Goal: Task Accomplishment & Management: Manage account settings

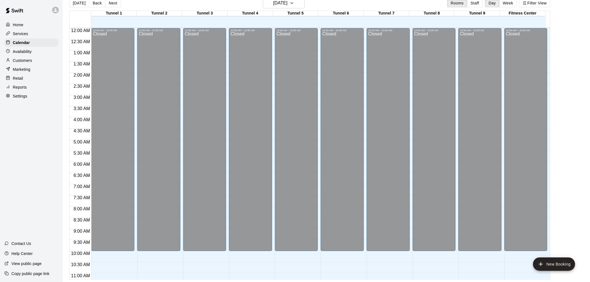
scroll to position [284, 0]
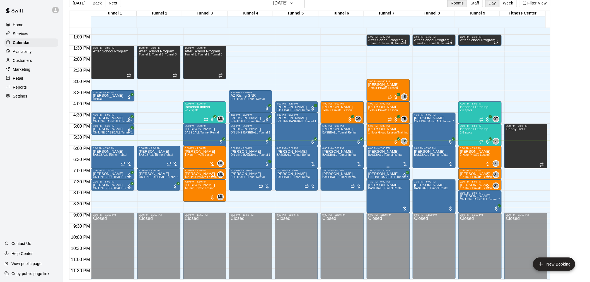
click at [392, 155] on span "BASEBALL Tunnel Rental" at bounding box center [385, 154] width 34 height 3
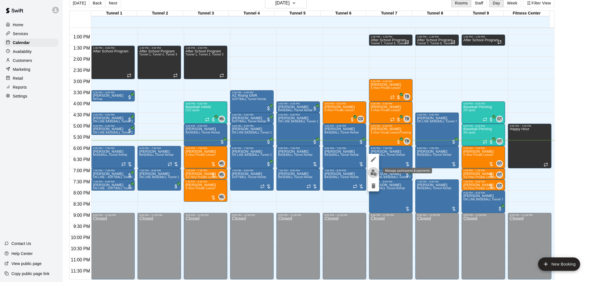
click at [375, 172] on img "edit" at bounding box center [373, 173] width 6 height 6
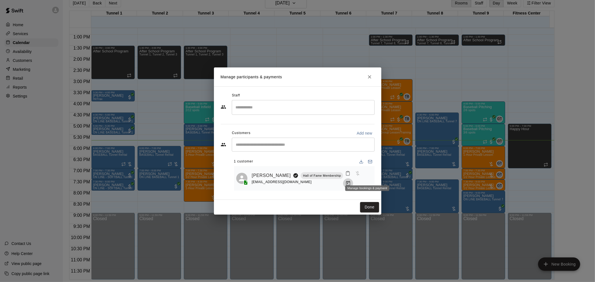
click at [351, 181] on icon "Manage bookings & payment" at bounding box center [348, 184] width 6 height 6
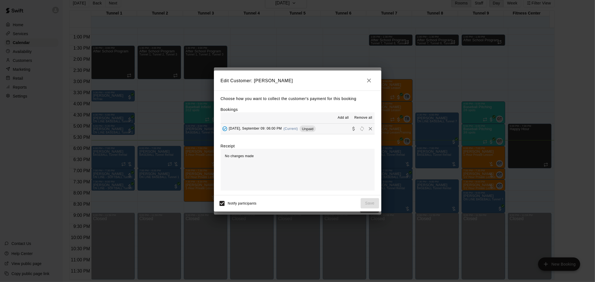
click at [297, 135] on div "Choose how you want to collect the customer's payment for this booking Bookings…" at bounding box center [297, 143] width 167 height 105
click at [300, 130] on div "[DATE], September 09: 06:00 PM (Current) Unpaid" at bounding box center [268, 129] width 95 height 8
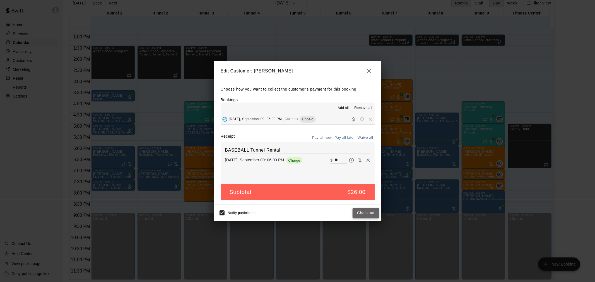
click at [365, 210] on button "Checkout" at bounding box center [365, 213] width 26 height 10
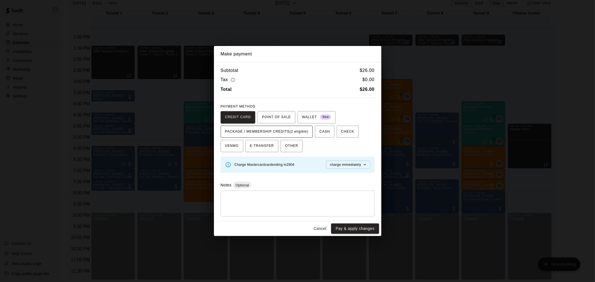
click at [294, 129] on span "PACKAGE / MEMBERSHIP CREDITS (2 eligible)" at bounding box center [266, 131] width 83 height 9
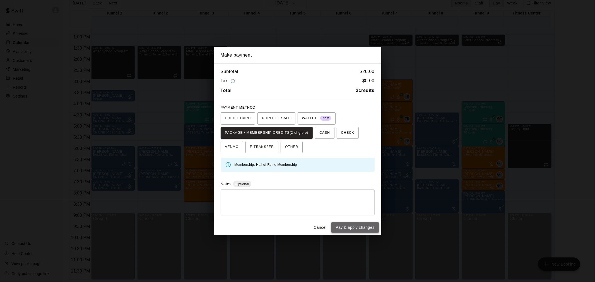
click at [362, 229] on button "Pay & apply changes" at bounding box center [355, 227] width 48 height 10
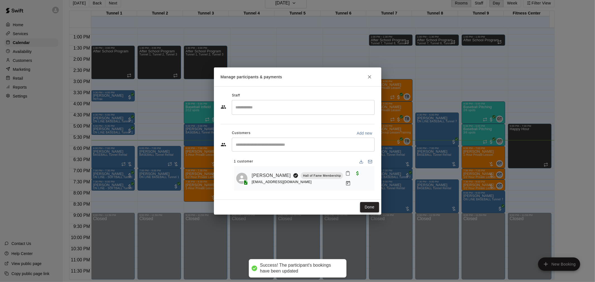
click at [366, 207] on button "Done" at bounding box center [369, 207] width 19 height 10
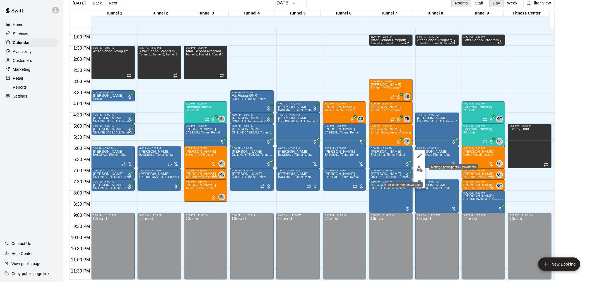
click at [422, 171] on button "edit" at bounding box center [419, 169] width 11 height 11
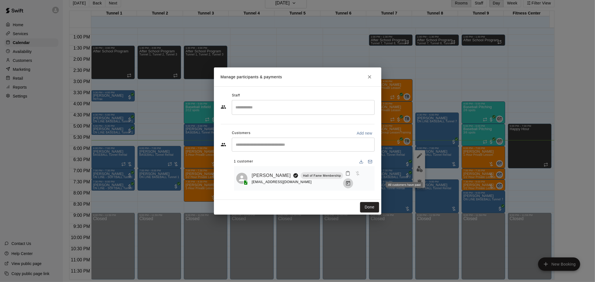
click at [351, 181] on icon "Manage bookings & payment" at bounding box center [348, 184] width 6 height 6
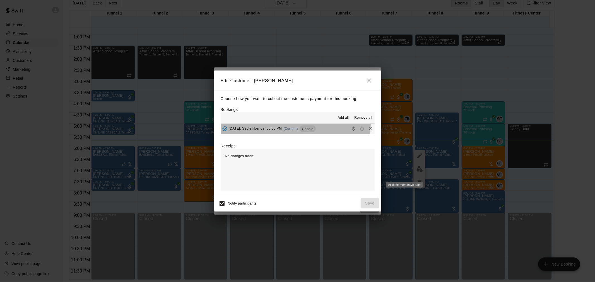
click at [287, 125] on button "[DATE], September 09: 06:00 PM (Current) Unpaid" at bounding box center [298, 129] width 154 height 10
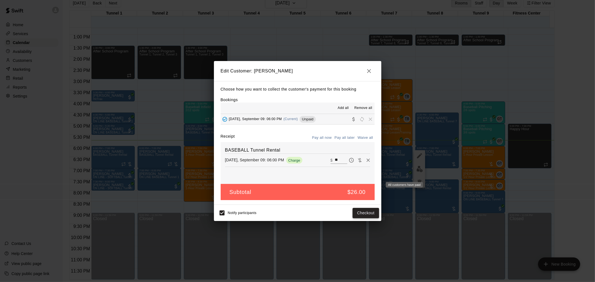
click at [373, 216] on button "Checkout" at bounding box center [365, 213] width 26 height 10
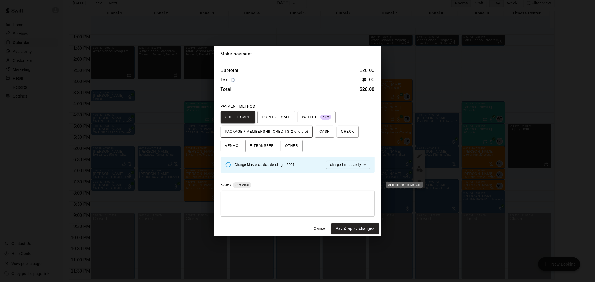
click at [284, 129] on span "PACKAGE / MEMBERSHIP CREDITS (2 eligible)" at bounding box center [266, 131] width 83 height 9
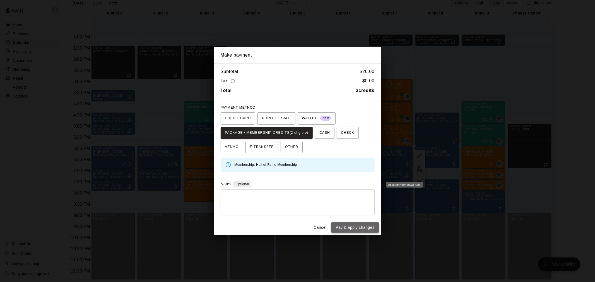
click at [358, 227] on button "Pay & apply changes" at bounding box center [355, 227] width 48 height 10
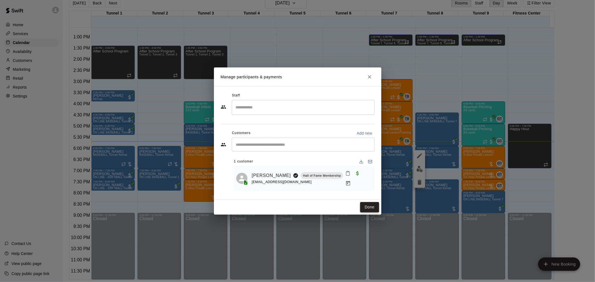
click at [375, 206] on button "Done" at bounding box center [369, 207] width 19 height 10
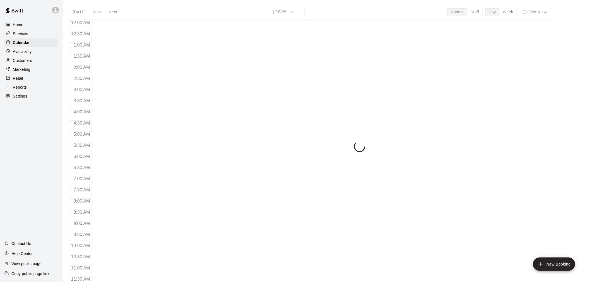
scroll to position [267, 0]
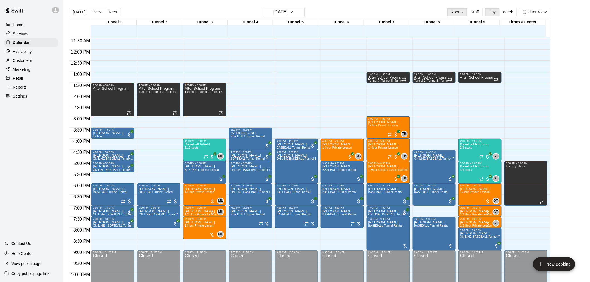
scroll to position [278, 0]
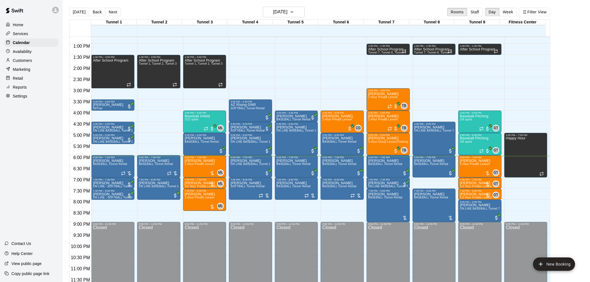
scroll to position [284, 0]
click at [464, 165] on span "1-Hour Private Lesson" at bounding box center [475, 163] width 30 height 3
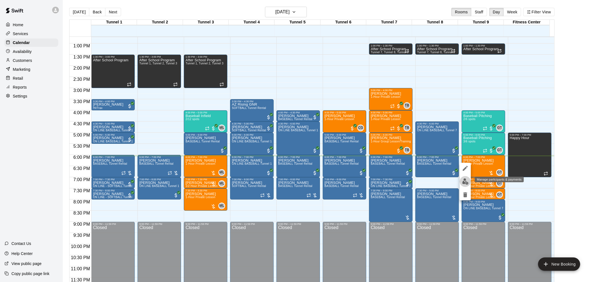
click at [464, 180] on img "edit" at bounding box center [465, 181] width 6 height 6
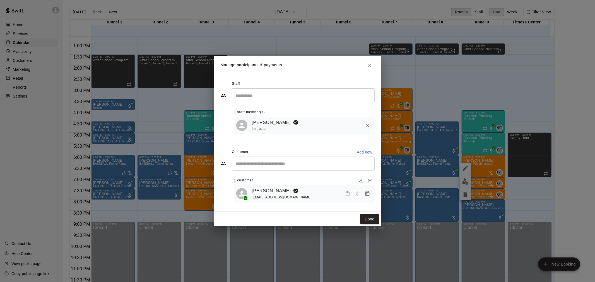
click at [365, 197] on icon "Manage bookings & payment" at bounding box center [367, 194] width 6 height 6
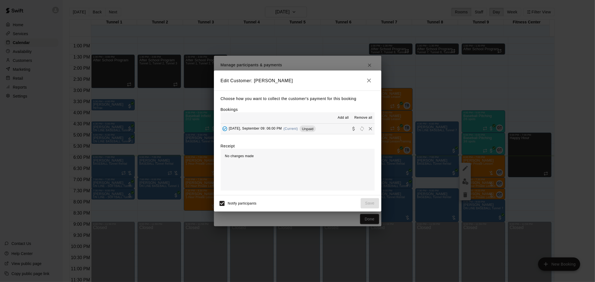
click at [311, 134] on button "[DATE], September 09: 06:00 PM (Current) Unpaid" at bounding box center [298, 129] width 154 height 10
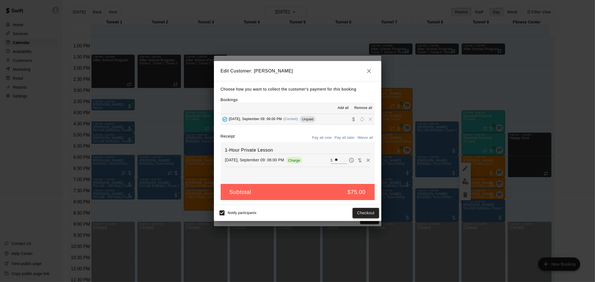
click at [371, 213] on button "Checkout" at bounding box center [365, 213] width 26 height 10
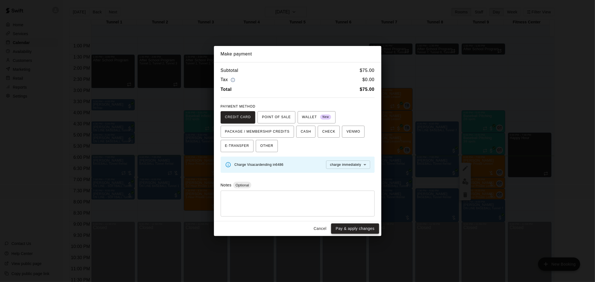
click at [361, 229] on button "Pay & apply changes" at bounding box center [355, 229] width 48 height 10
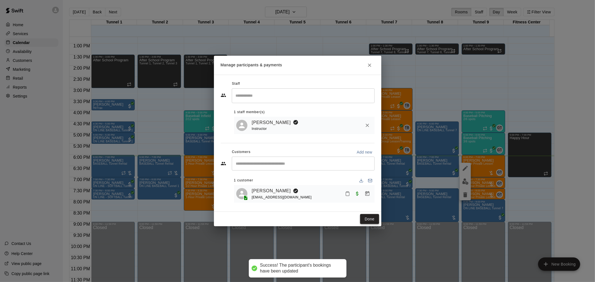
click at [376, 220] on button "Done" at bounding box center [369, 219] width 19 height 10
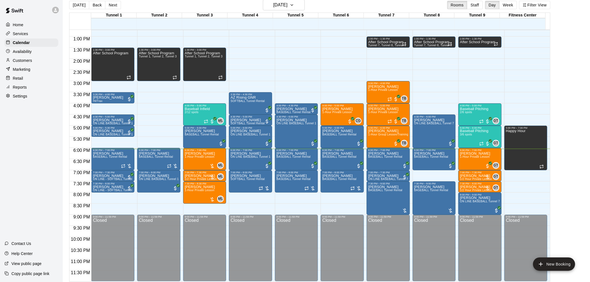
scroll to position [9, 0]
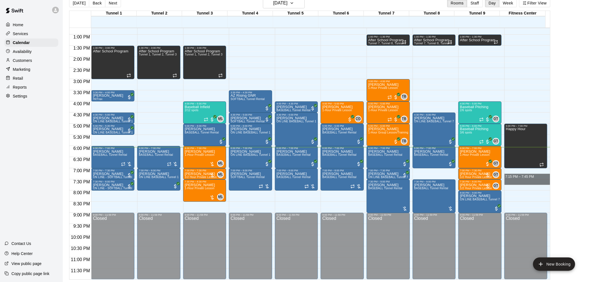
drag, startPoint x: 549, startPoint y: 173, endPoint x: 547, endPoint y: 183, distance: 10.0
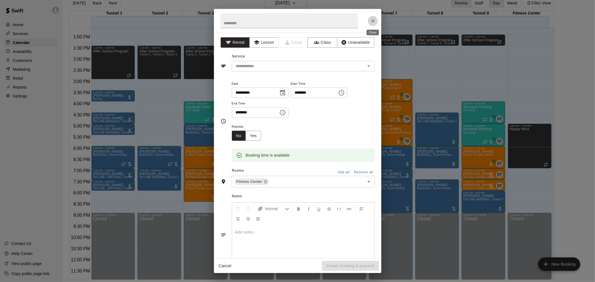
click at [372, 20] on icon "Close" at bounding box center [373, 21] width 6 height 6
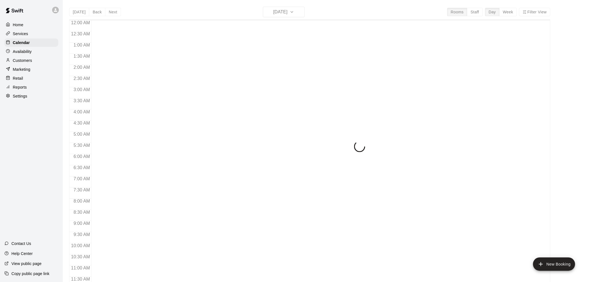
scroll to position [267, 0]
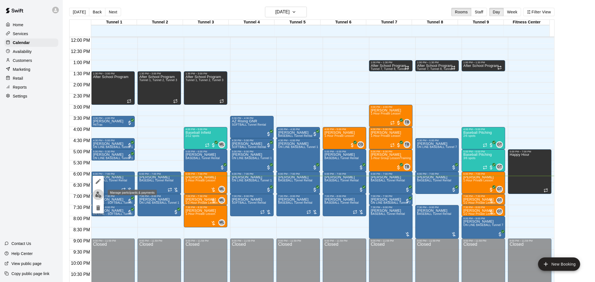
click at [95, 198] on button "edit" at bounding box center [98, 194] width 11 height 11
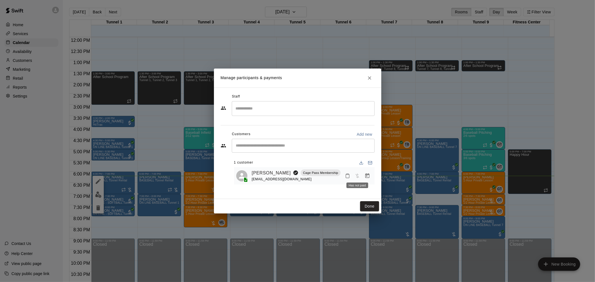
click at [369, 177] on icon "Manage bookings & payment" at bounding box center [367, 176] width 6 height 6
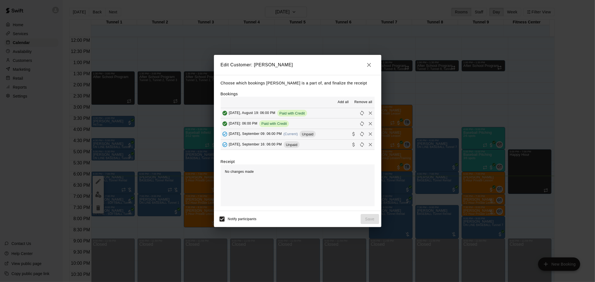
click at [302, 137] on div "[DATE], September 09: 06:00 PM (Current) Unpaid" at bounding box center [268, 134] width 95 height 8
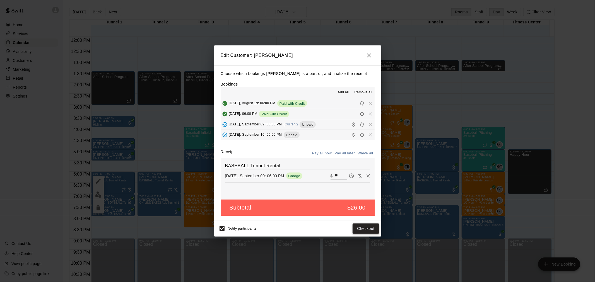
click at [370, 229] on button "Checkout" at bounding box center [365, 229] width 26 height 10
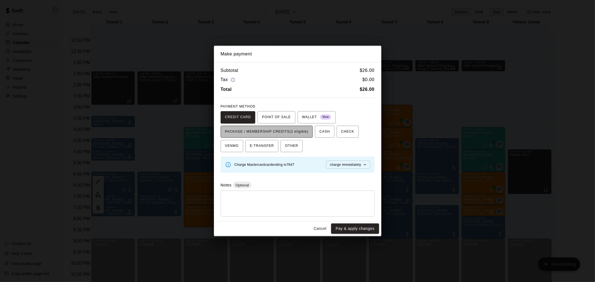
click at [272, 132] on span "PACKAGE / MEMBERSHIP CREDITS (2 eligible)" at bounding box center [266, 131] width 83 height 9
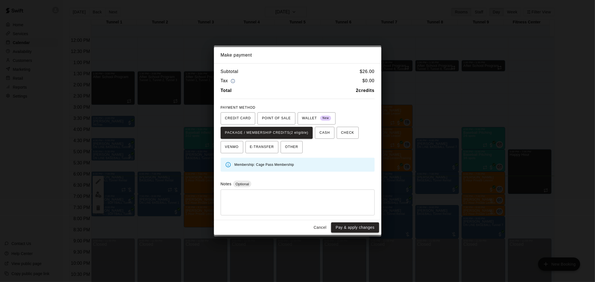
click at [355, 225] on button "Pay & apply changes" at bounding box center [355, 227] width 48 height 10
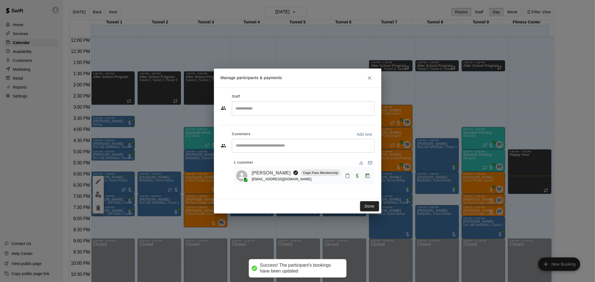
click at [379, 204] on div "Done" at bounding box center [297, 206] width 167 height 15
click at [376, 205] on button "Done" at bounding box center [369, 206] width 19 height 10
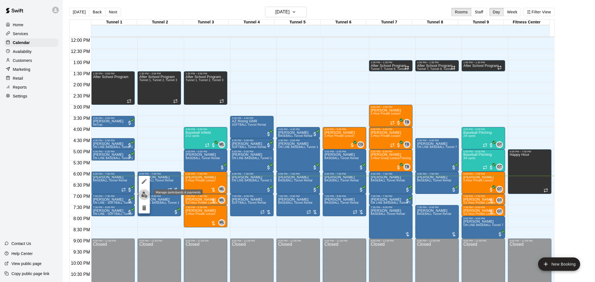
click at [143, 193] on img "edit" at bounding box center [144, 195] width 6 height 6
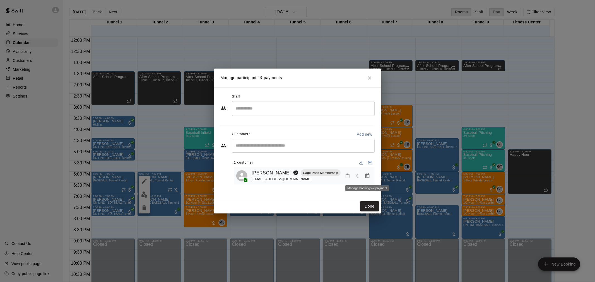
click at [369, 177] on icon "Manage bookings & payment" at bounding box center [367, 176] width 6 height 6
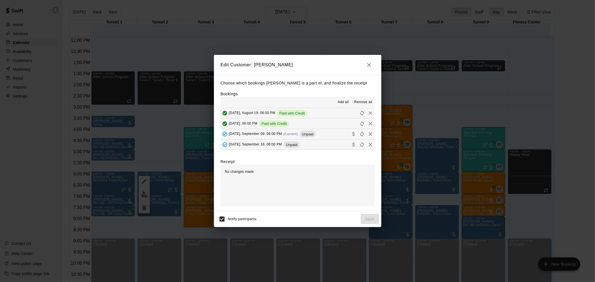
drag, startPoint x: 287, startPoint y: 132, endPoint x: 321, endPoint y: 151, distance: 39.8
click at [287, 132] on div "[DATE], September 09: 06:00 PM (Current) Unpaid" at bounding box center [268, 134] width 95 height 8
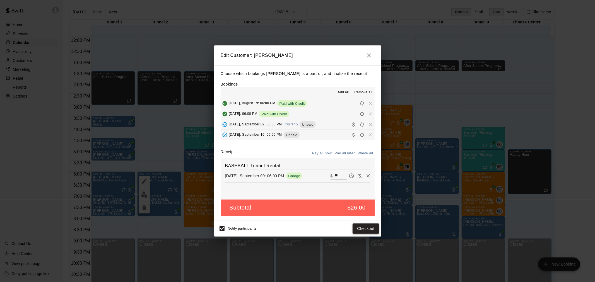
click at [370, 228] on button "Checkout" at bounding box center [365, 229] width 26 height 10
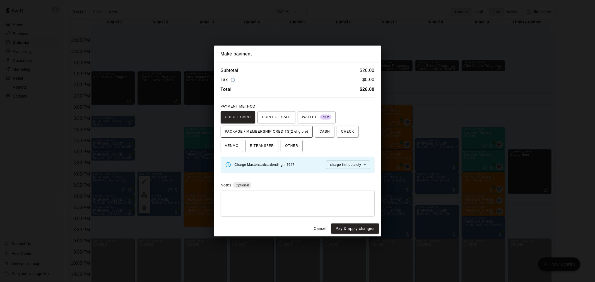
click at [276, 135] on span "PACKAGE / MEMBERSHIP CREDITS (2 eligible)" at bounding box center [266, 131] width 83 height 9
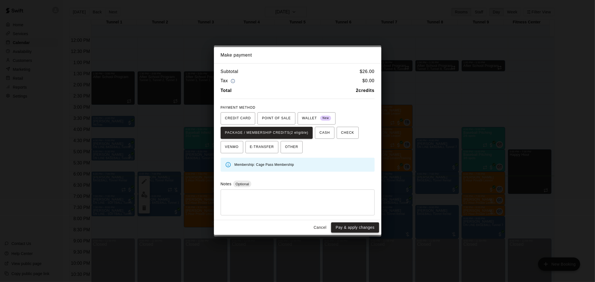
click at [361, 230] on button "Pay & apply changes" at bounding box center [355, 227] width 48 height 10
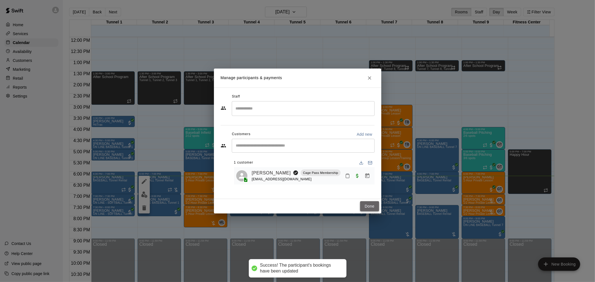
click at [364, 209] on button "Done" at bounding box center [369, 206] width 19 height 10
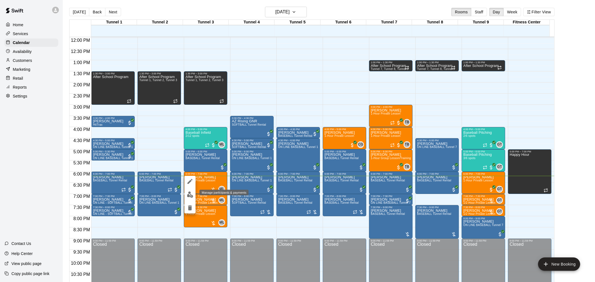
click at [190, 195] on img "edit" at bounding box center [190, 195] width 6 height 6
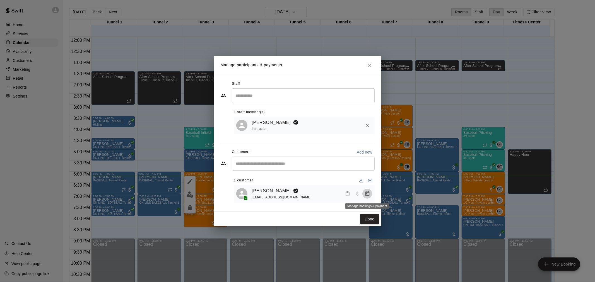
click at [366, 193] on icon "Manage bookings & payment" at bounding box center [367, 193] width 4 height 5
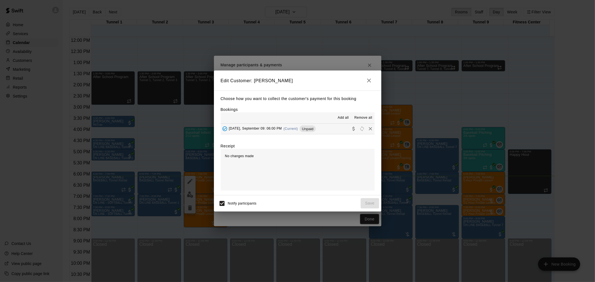
click at [302, 133] on div "Tuesday, September 09: 06:00 PM (Current) Unpaid" at bounding box center [268, 129] width 95 height 8
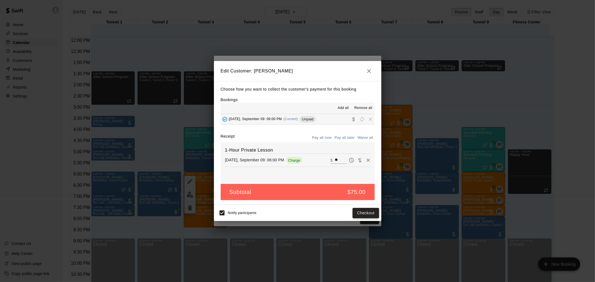
click at [364, 216] on button "Checkout" at bounding box center [365, 213] width 26 height 10
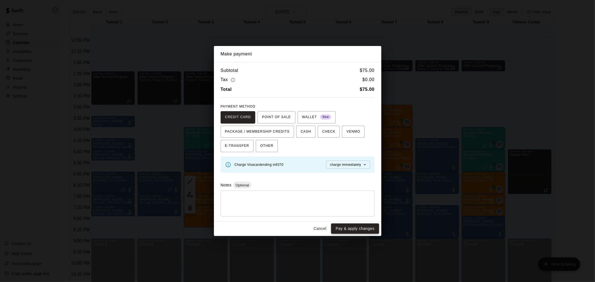
click at [359, 230] on button "Pay & apply changes" at bounding box center [355, 229] width 48 height 10
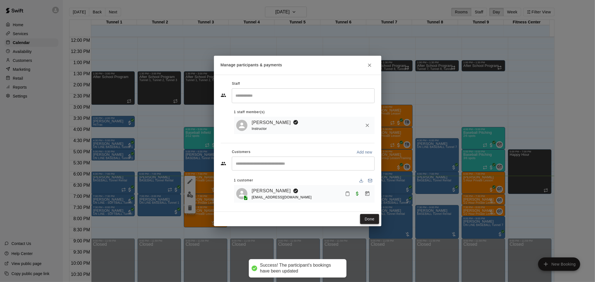
click at [364, 217] on button "Done" at bounding box center [369, 219] width 19 height 10
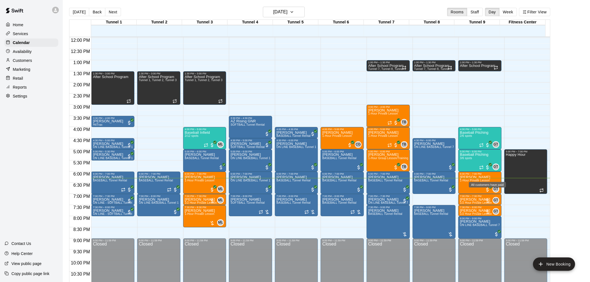
scroll to position [284, 0]
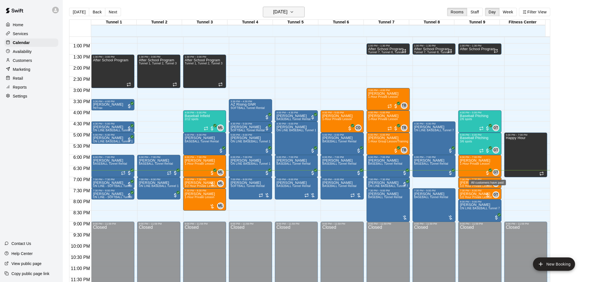
click at [287, 16] on h6 "[DATE]" at bounding box center [280, 12] width 14 height 8
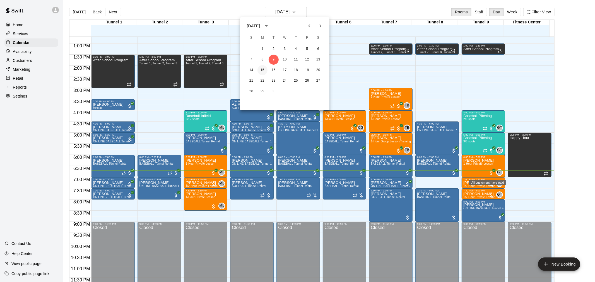
click at [264, 69] on button "15" at bounding box center [262, 70] width 10 height 10
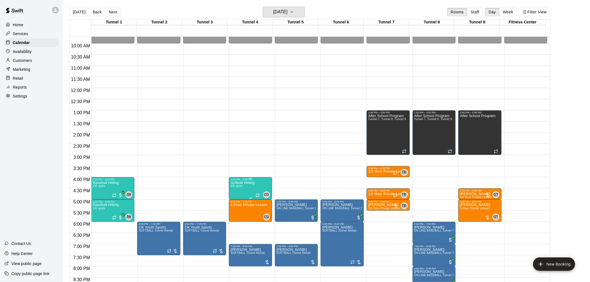
scroll to position [253, 0]
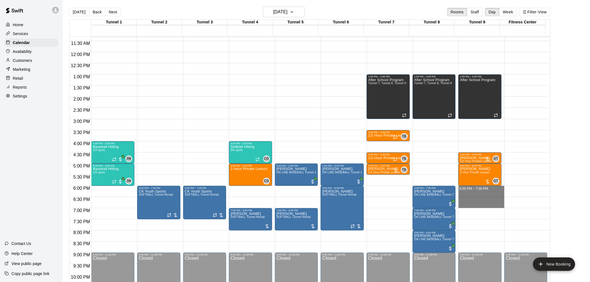
drag, startPoint x: 471, startPoint y: 187, endPoint x: 471, endPoint y: 205, distance: 17.6
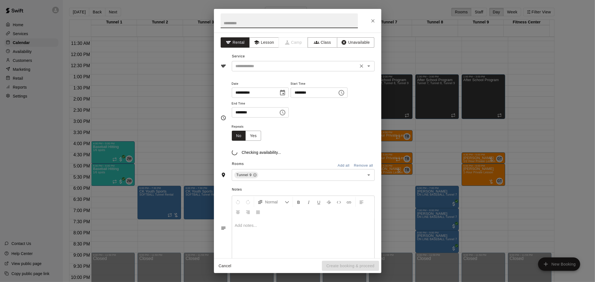
click at [266, 65] on input "text" at bounding box center [294, 66] width 123 height 7
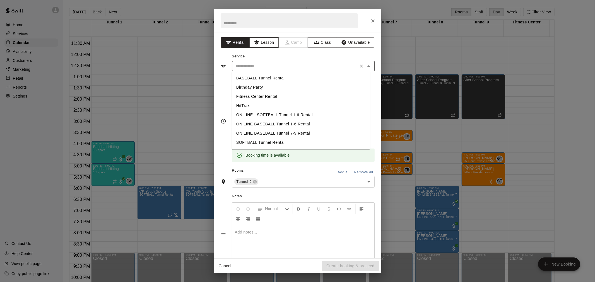
click at [262, 44] on button "Lesson" at bounding box center [263, 42] width 29 height 10
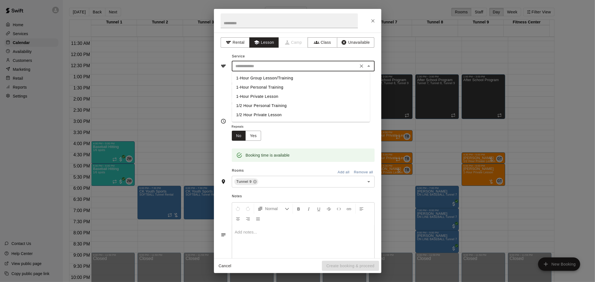
click at [269, 69] on input "text" at bounding box center [294, 66] width 123 height 7
click at [268, 97] on li "1-Hour Private Lesson" at bounding box center [301, 96] width 138 height 9
type input "**********"
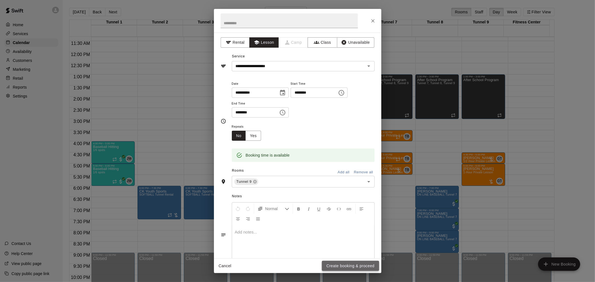
click at [333, 269] on button "Create booking & proceed" at bounding box center [350, 266] width 57 height 10
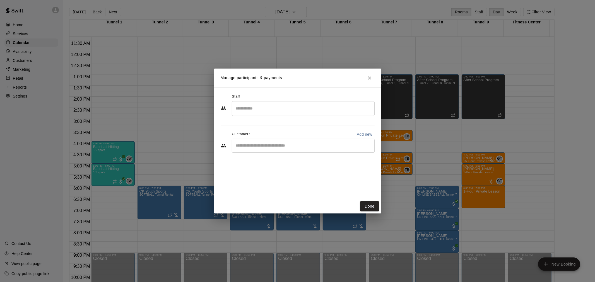
click at [266, 108] on input "Search staff" at bounding box center [303, 109] width 138 height 10
click at [289, 112] on input "**********" at bounding box center [298, 109] width 129 height 10
click at [252, 109] on input "**********" at bounding box center [298, 109] width 129 height 10
click at [252, 109] on input "****" at bounding box center [298, 109] width 129 height 10
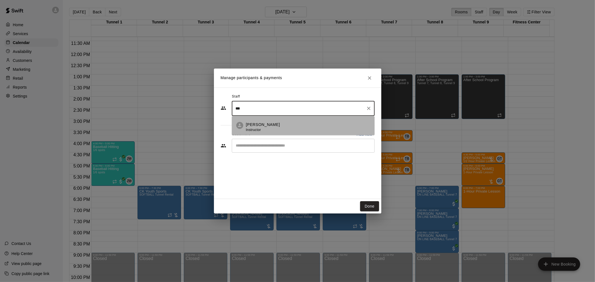
click at [257, 119] on li "Gilbert Tussey Instructor" at bounding box center [303, 125] width 143 height 19
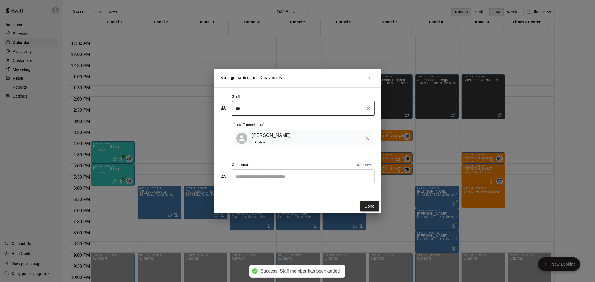
click at [263, 174] on div "​" at bounding box center [303, 177] width 143 height 14
type input "***"
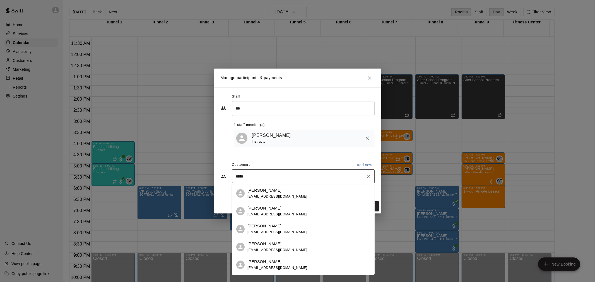
type input "*****"
click at [301, 192] on div "Ryker Wilkins cwilkinslifts@gmail.com" at bounding box center [308, 194] width 123 height 12
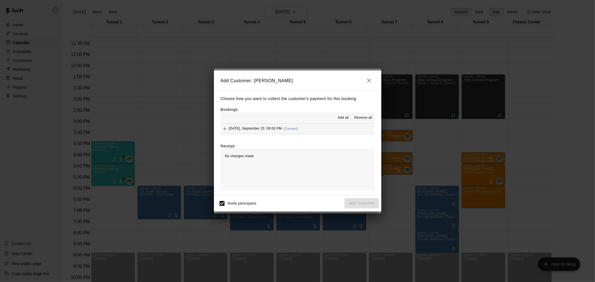
click at [294, 127] on div "Monday, September 15: 06:00 PM (Current)" at bounding box center [259, 129] width 77 height 8
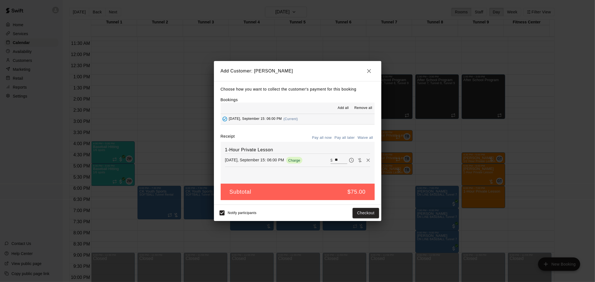
click at [338, 135] on button "Pay all later" at bounding box center [344, 138] width 23 height 9
click at [375, 213] on button "Add customer" at bounding box center [361, 213] width 34 height 10
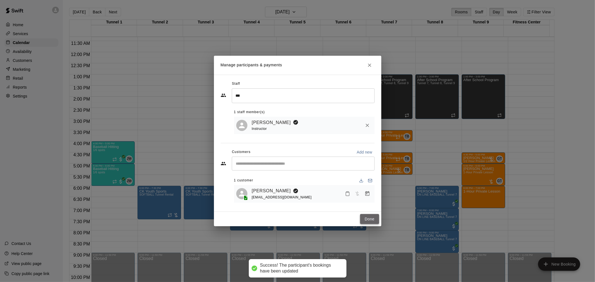
click at [372, 219] on button "Done" at bounding box center [369, 219] width 19 height 10
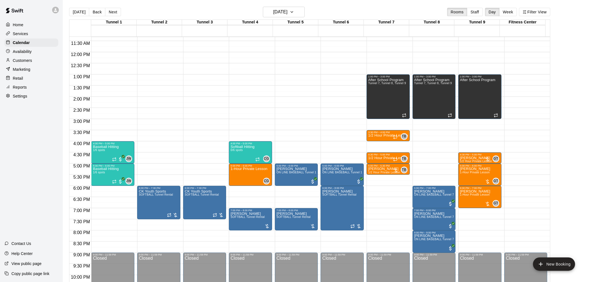
click at [73, 4] on main "Today Back Next Monday Sep 15 Rooms Staff Day Week Filter View Tunnel 1 15 Mon …" at bounding box center [326, 145] width 527 height 291
click at [74, 9] on button "[DATE]" at bounding box center [79, 12] width 20 height 8
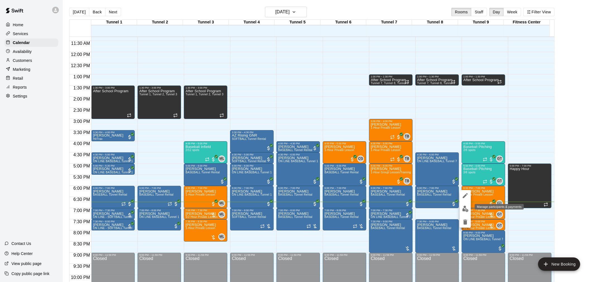
click at [467, 210] on img "edit" at bounding box center [465, 209] width 6 height 6
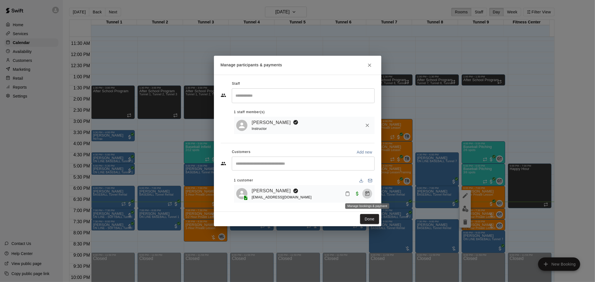
click at [367, 197] on icon "Manage bookings & payment" at bounding box center [367, 194] width 6 height 6
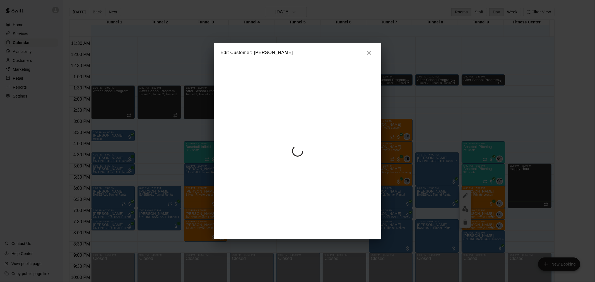
click at [366, 51] on div "Edit Customer: Ryker Wilkins" at bounding box center [297, 141] width 595 height 282
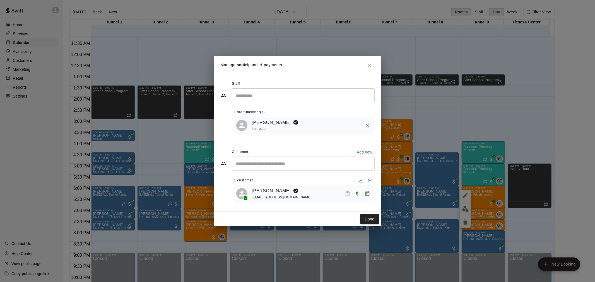
click at [369, 195] on icon "Manage bookings & payment" at bounding box center [367, 194] width 6 height 6
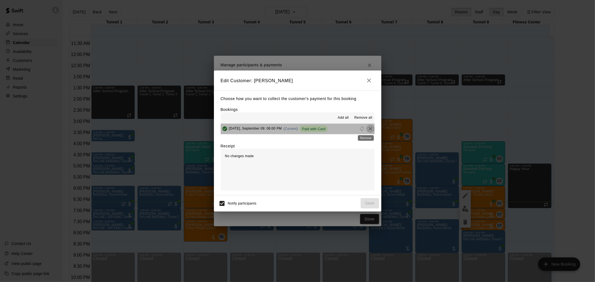
click at [367, 130] on icon "Remove" at bounding box center [370, 129] width 6 height 6
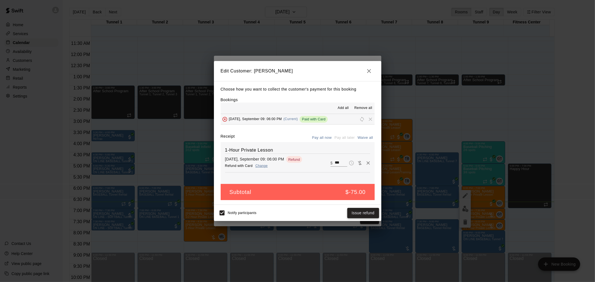
click at [362, 210] on button "Issue refund" at bounding box center [363, 213] width 32 height 10
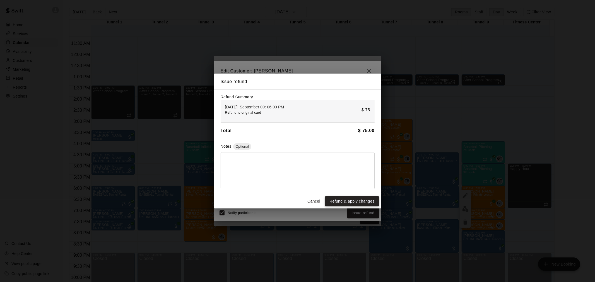
click at [358, 205] on button "Refund & apply changes" at bounding box center [352, 201] width 54 height 10
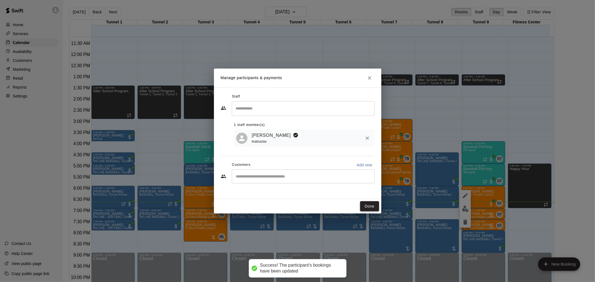
click at [368, 205] on button "Done" at bounding box center [369, 206] width 19 height 10
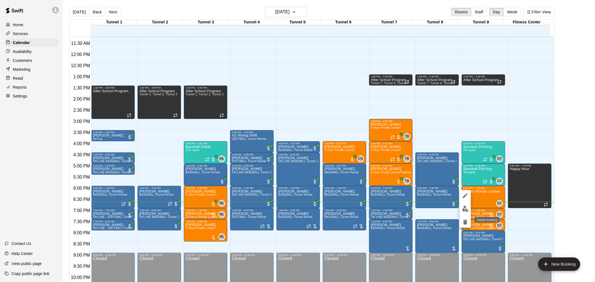
click at [464, 223] on icon "delete" at bounding box center [465, 222] width 4 height 5
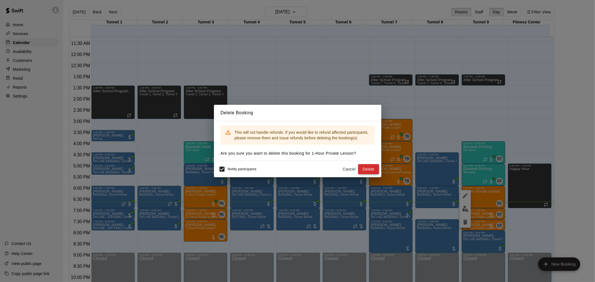
click at [376, 171] on button "Delete" at bounding box center [368, 169] width 21 height 10
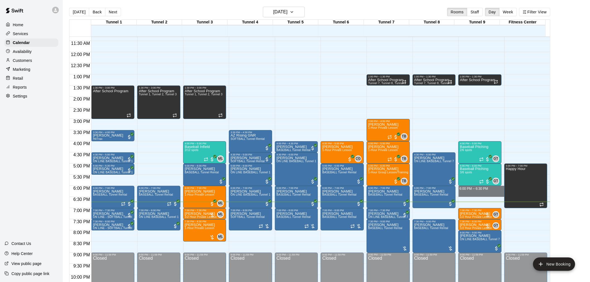
drag, startPoint x: 467, startPoint y: 187, endPoint x: 471, endPoint y: 196, distance: 9.9
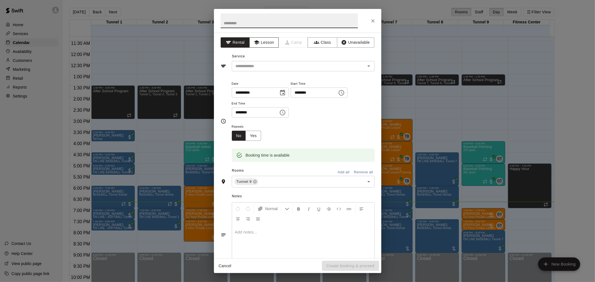
click at [266, 46] on button "Lesson" at bounding box center [263, 42] width 29 height 10
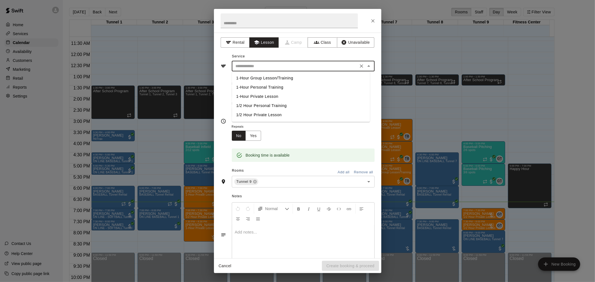
click at [271, 66] on input "text" at bounding box center [294, 66] width 123 height 7
click at [275, 114] on li "1/2 Hour Private Lesson" at bounding box center [301, 114] width 138 height 9
type input "**********"
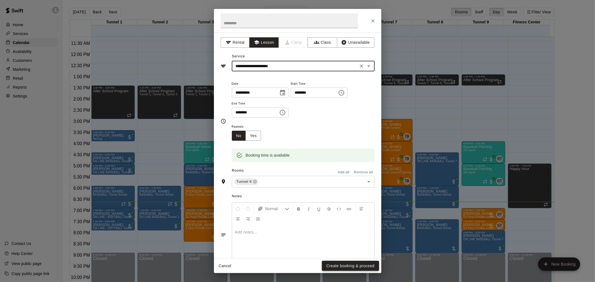
click at [352, 267] on button "Create booking & proceed" at bounding box center [350, 266] width 57 height 10
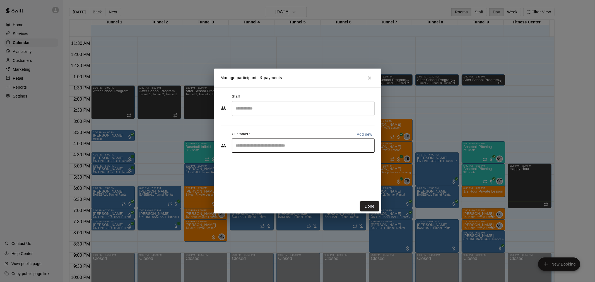
click at [257, 147] on input "Start typing to search customers..." at bounding box center [303, 146] width 138 height 6
type input "*****"
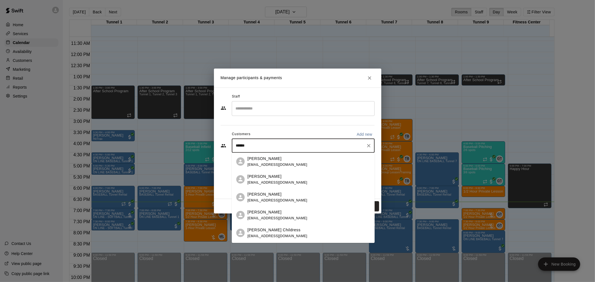
click at [263, 158] on p "[PERSON_NAME]" at bounding box center [264, 159] width 34 height 6
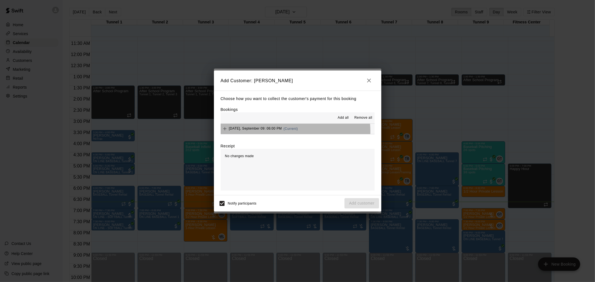
click at [289, 132] on div "Tuesday, September 09: 06:00 PM (Current)" at bounding box center [259, 129] width 77 height 8
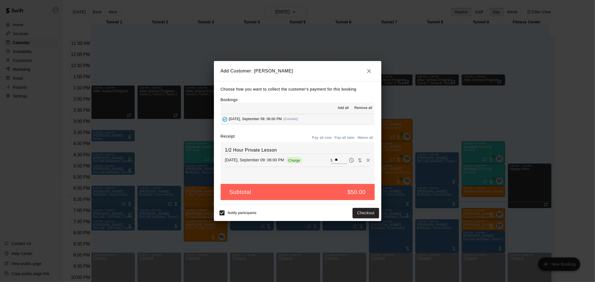
click at [343, 140] on button "Pay all later" at bounding box center [344, 138] width 23 height 9
click at [364, 212] on button "Add customer" at bounding box center [361, 213] width 34 height 10
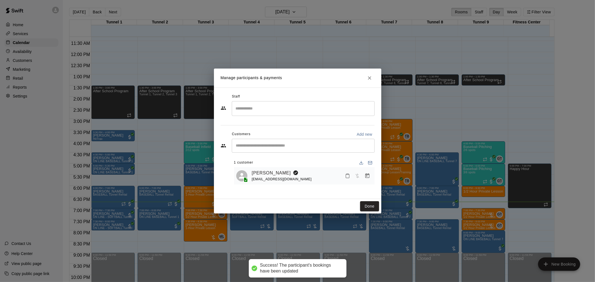
click at [271, 108] on input "Search staff" at bounding box center [303, 109] width 138 height 10
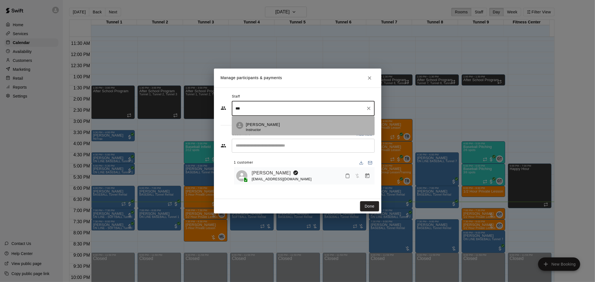
click at [272, 129] on div "Gilbert Tussey Instructor" at bounding box center [263, 127] width 34 height 11
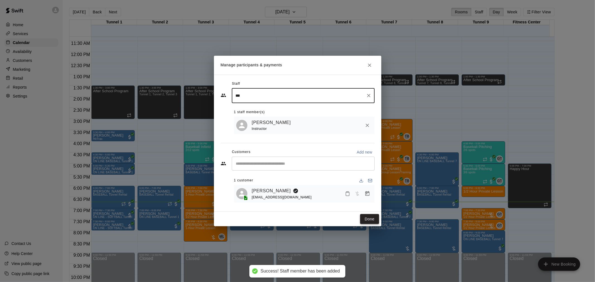
type input "***"
click at [369, 221] on button "Done" at bounding box center [369, 219] width 19 height 10
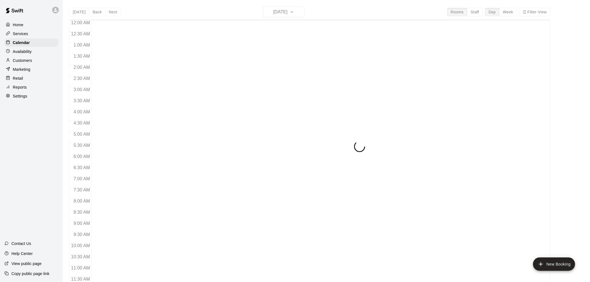
scroll to position [267, 0]
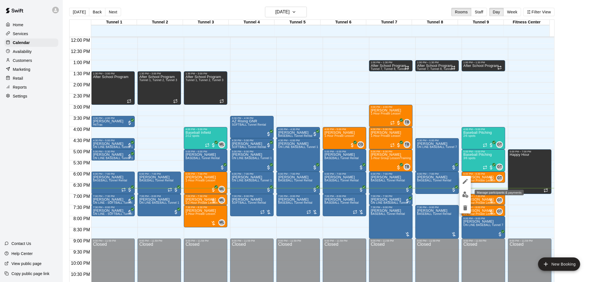
click at [466, 194] on img "edit" at bounding box center [465, 195] width 6 height 6
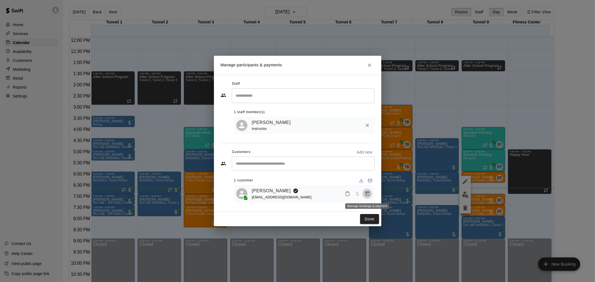
click at [367, 194] on icon "Manage bookings & payment" at bounding box center [367, 194] width 6 height 6
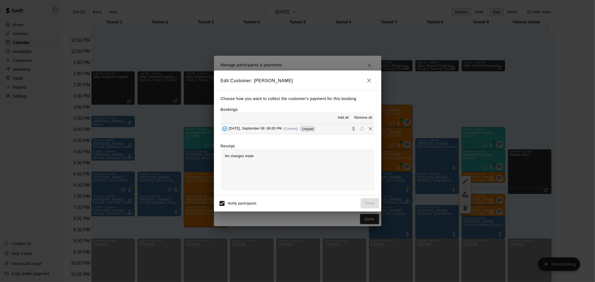
click at [274, 127] on div "Tuesday, September 09: 06:00 PM (Current) Unpaid" at bounding box center [268, 129] width 95 height 8
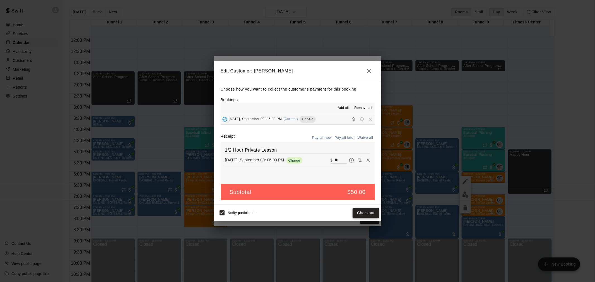
click at [369, 214] on button "Checkout" at bounding box center [365, 213] width 26 height 10
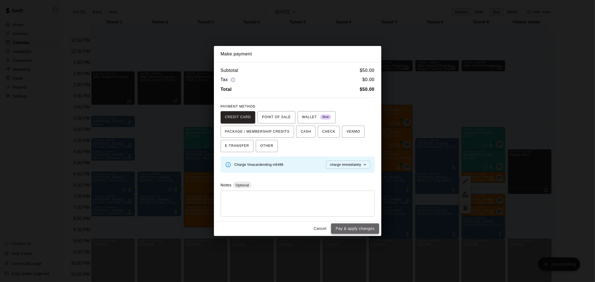
click at [354, 233] on button "Pay & apply changes" at bounding box center [355, 229] width 48 height 10
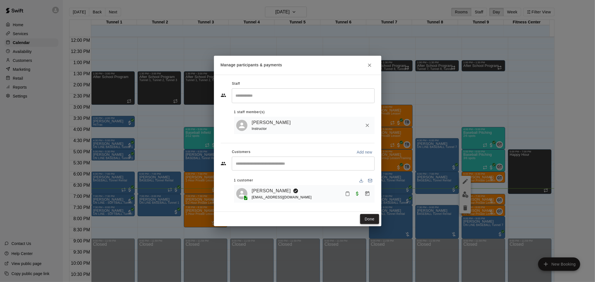
click at [374, 220] on button "Done" at bounding box center [369, 219] width 19 height 10
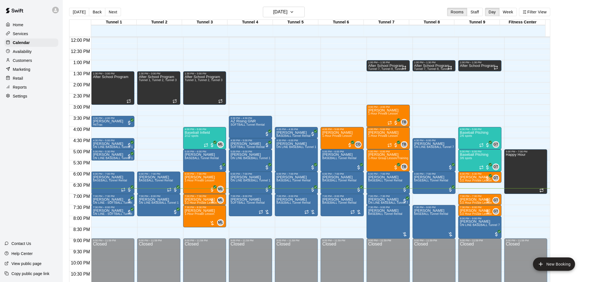
scroll to position [280, 0]
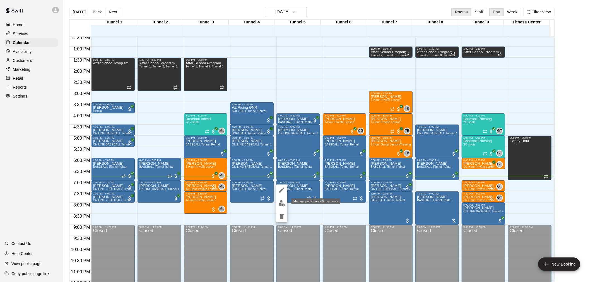
click at [281, 205] on img "edit" at bounding box center [282, 203] width 6 height 6
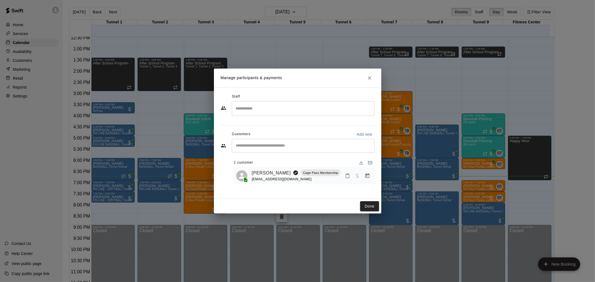
click at [366, 179] on button "Manage bookings & payment" at bounding box center [367, 176] width 10 height 10
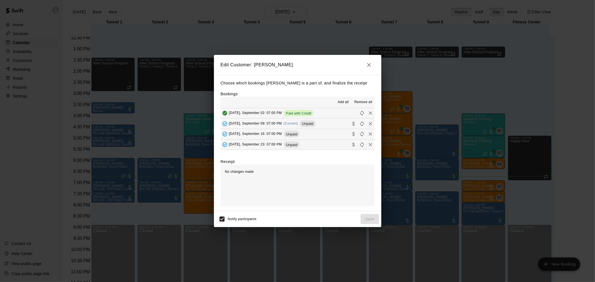
click at [303, 125] on span "Unpaid" at bounding box center [307, 124] width 16 height 4
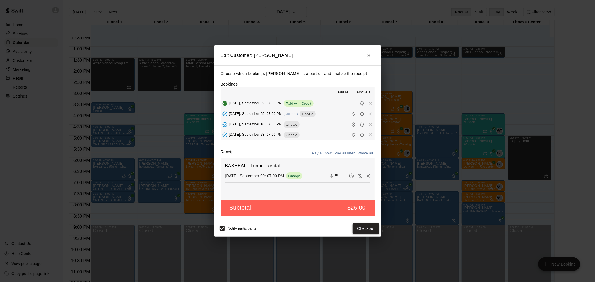
click at [375, 229] on button "Checkout" at bounding box center [365, 229] width 26 height 10
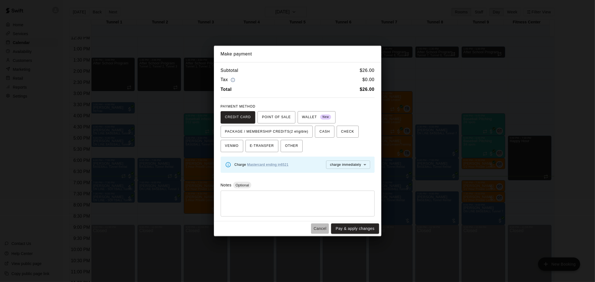
click at [317, 232] on button "Cancel" at bounding box center [320, 229] width 18 height 10
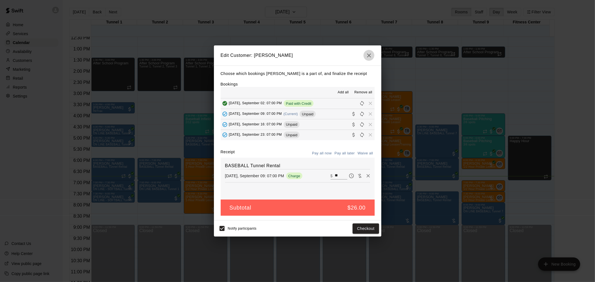
click at [367, 59] on button "button" at bounding box center [368, 55] width 11 height 11
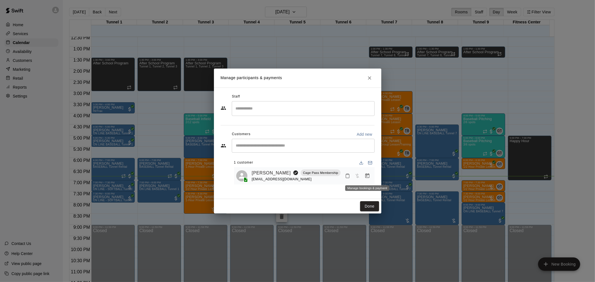
click at [367, 178] on icon "Manage bookings & payment" at bounding box center [367, 175] width 4 height 5
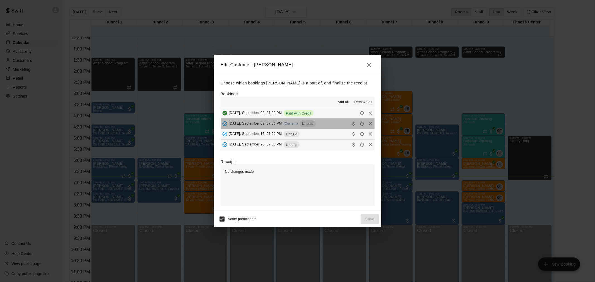
click at [321, 127] on button "Tuesday, September 09: 07:00 PM (Current) Unpaid" at bounding box center [298, 123] width 154 height 10
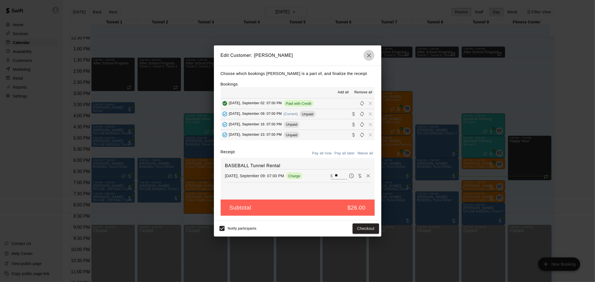
click at [367, 56] on icon "button" at bounding box center [369, 56] width 4 height 4
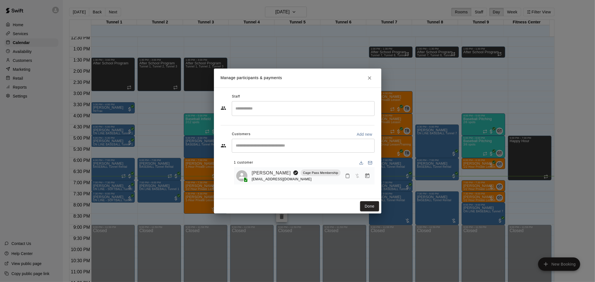
click at [372, 81] on button "Close" at bounding box center [369, 78] width 10 height 10
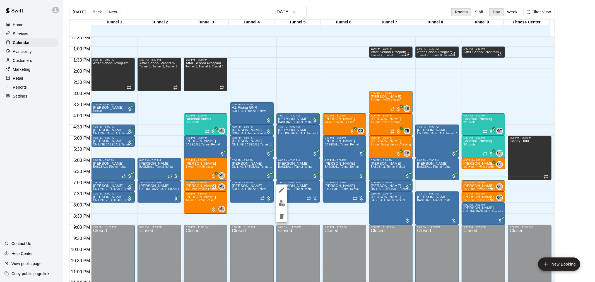
click at [282, 205] on img "edit" at bounding box center [282, 203] width 6 height 6
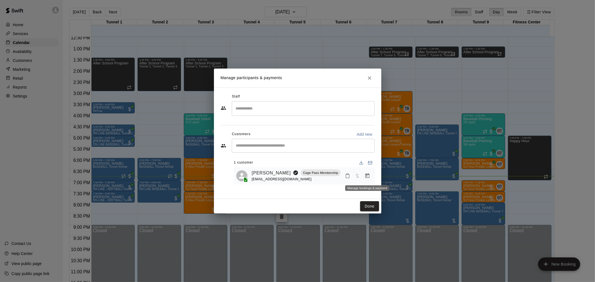
click at [363, 176] on button "Manage bookings & payment" at bounding box center [367, 176] width 10 height 10
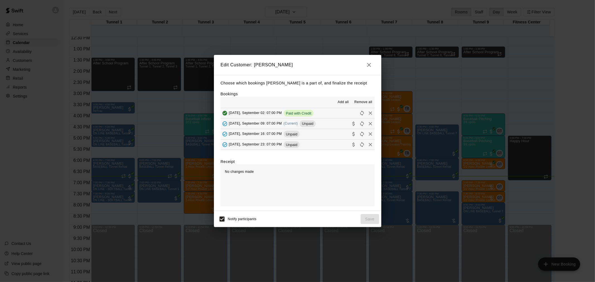
click at [315, 122] on span "Unpaid" at bounding box center [307, 124] width 16 height 4
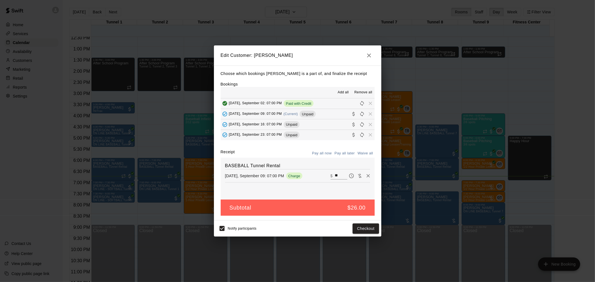
click at [369, 52] on icon "button" at bounding box center [369, 55] width 7 height 7
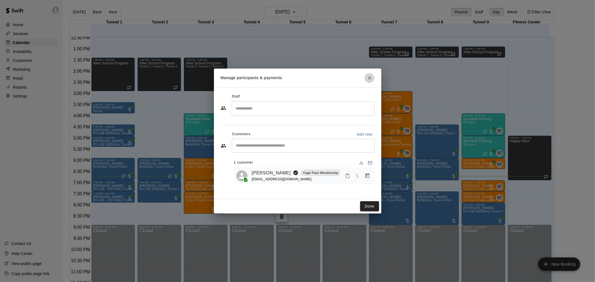
click at [370, 73] on button "Close" at bounding box center [369, 78] width 10 height 10
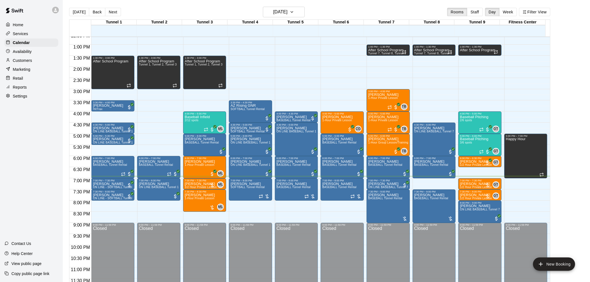
scroll to position [284, 0]
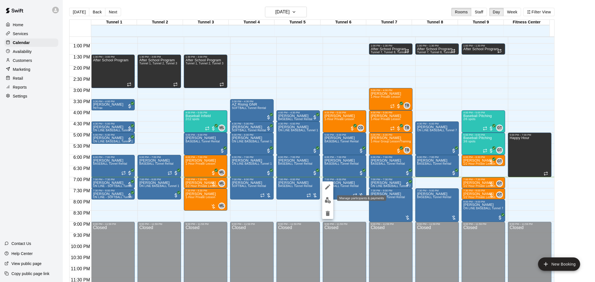
click at [329, 202] on img "edit" at bounding box center [328, 200] width 6 height 6
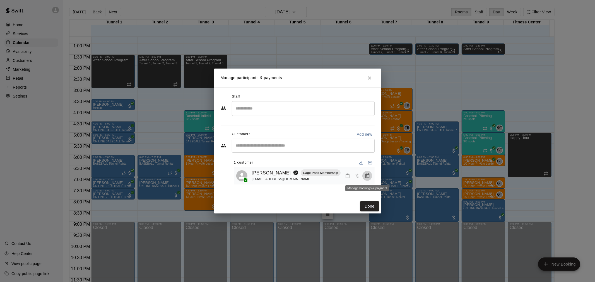
click at [372, 177] on button "Manage bookings & payment" at bounding box center [367, 176] width 10 height 10
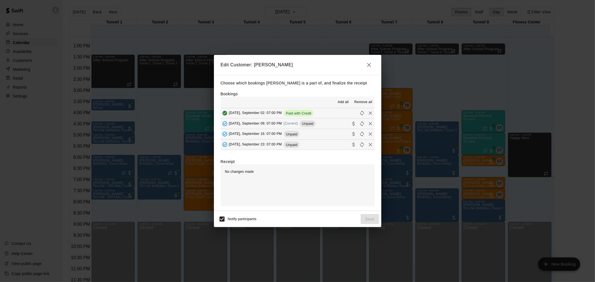
click at [326, 129] on button "Tuesday, September 09: 07:00 PM (Current) Unpaid" at bounding box center [298, 123] width 154 height 10
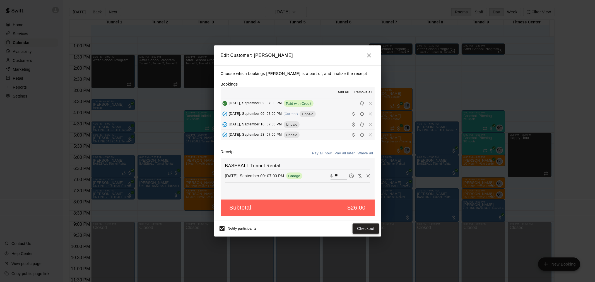
click at [367, 229] on button "Checkout" at bounding box center [365, 229] width 26 height 10
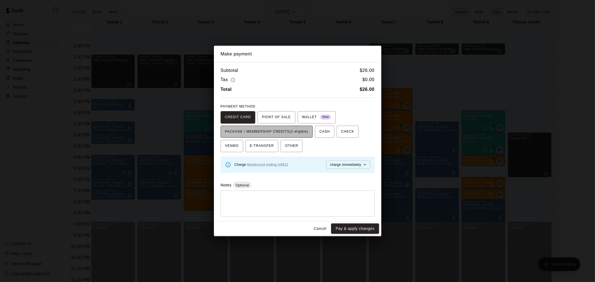
click at [273, 132] on span "PACKAGE / MEMBERSHIP CREDITS (2 eligible)" at bounding box center [266, 131] width 83 height 9
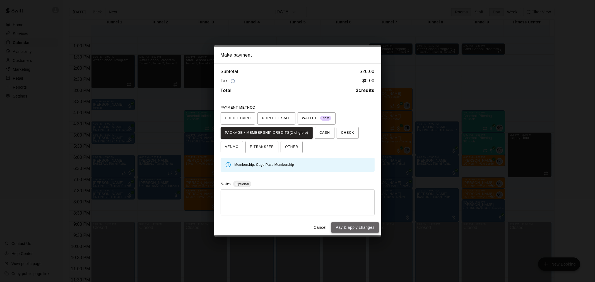
click at [343, 228] on button "Pay & apply changes" at bounding box center [355, 227] width 48 height 10
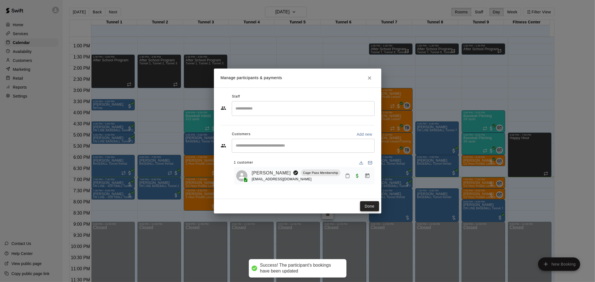
click at [361, 205] on button "Done" at bounding box center [369, 206] width 19 height 10
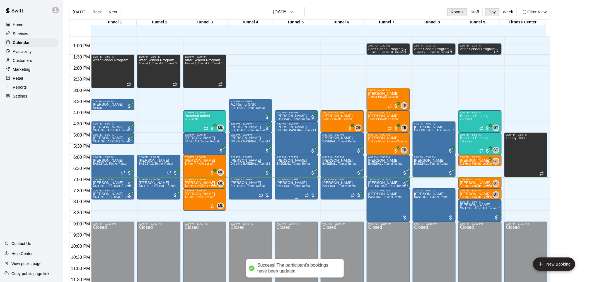
click at [293, 186] on span "BASEBALL Tunnel Rental" at bounding box center [294, 186] width 34 height 3
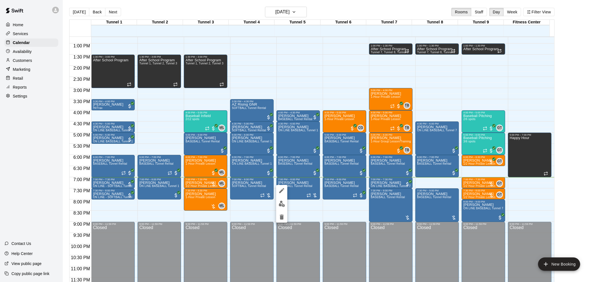
click at [283, 198] on div at bounding box center [281, 204] width 11 height 38
click at [283, 200] on button "edit" at bounding box center [281, 204] width 11 height 11
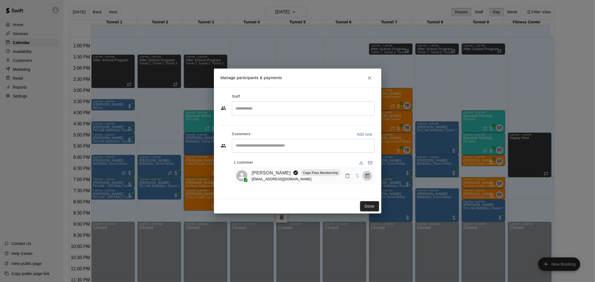
click at [364, 179] on button "Manage bookings & payment" at bounding box center [367, 176] width 10 height 10
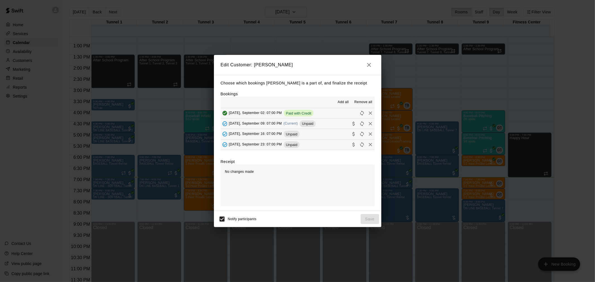
click at [287, 127] on div "Tuesday, September 09: 07:00 PM (Current) Unpaid" at bounding box center [268, 124] width 95 height 8
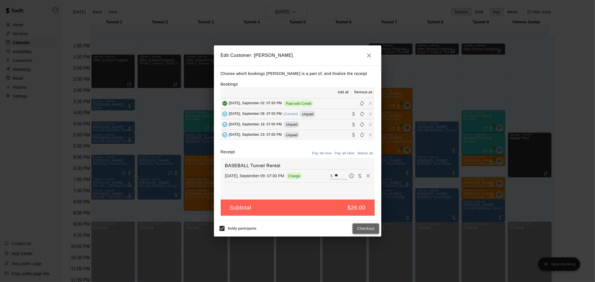
click at [362, 232] on button "Checkout" at bounding box center [365, 229] width 26 height 10
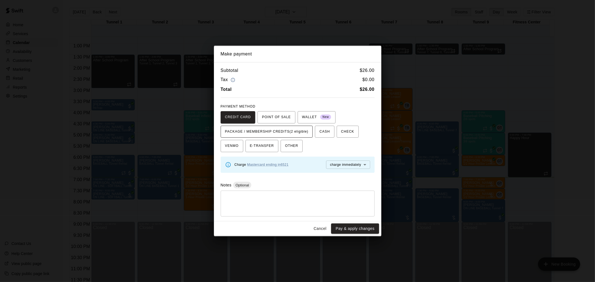
click at [264, 126] on button "PACKAGE / MEMBERSHIP CREDITS (2 eligible)" at bounding box center [267, 132] width 92 height 12
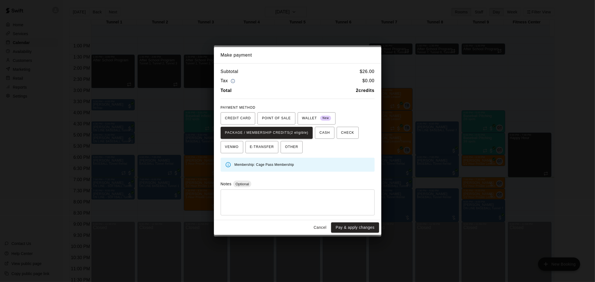
click at [369, 234] on div "Cancel Pay & apply changes" at bounding box center [297, 227] width 167 height 15
click at [352, 226] on button "Pay & apply changes" at bounding box center [355, 227] width 48 height 10
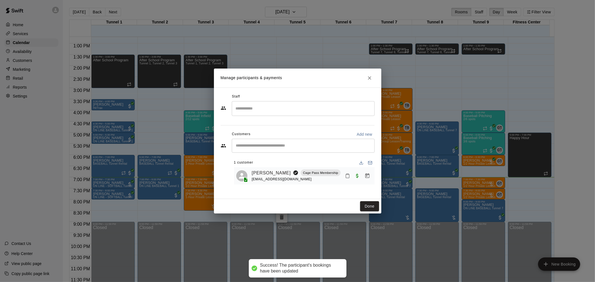
click at [368, 204] on button "Done" at bounding box center [369, 206] width 19 height 10
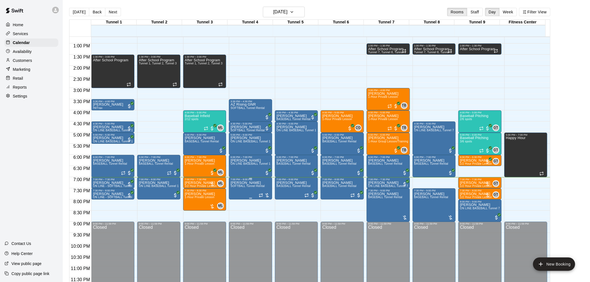
click at [247, 185] on span "SOFTBALL Tunnel Rental" at bounding box center [248, 186] width 34 height 3
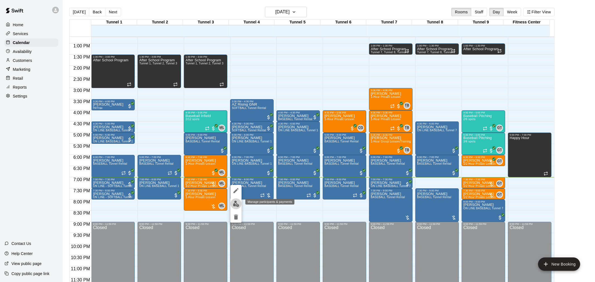
click at [237, 201] on img "edit" at bounding box center [236, 204] width 6 height 6
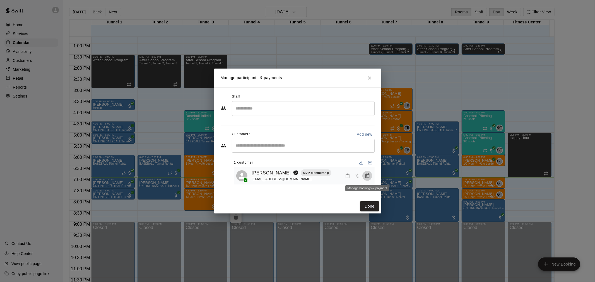
click at [364, 180] on button "Manage bookings & payment" at bounding box center [367, 176] width 10 height 10
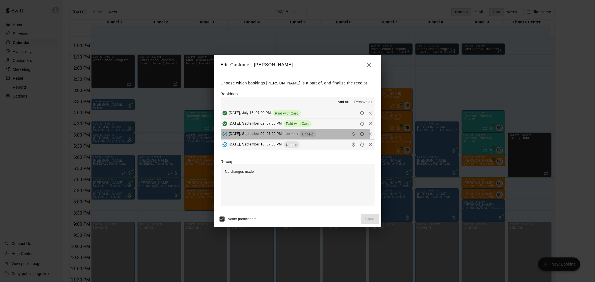
click at [266, 135] on span "Tuesday, September 09: 07:00 PM" at bounding box center [255, 134] width 53 height 4
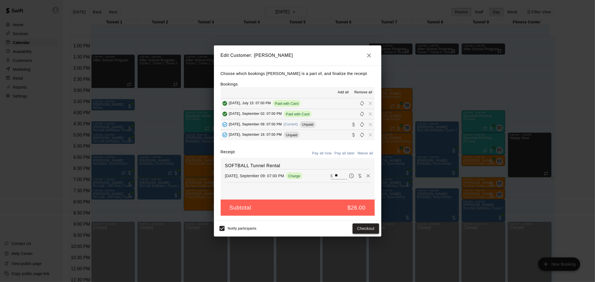
click at [362, 224] on button "Checkout" at bounding box center [365, 229] width 26 height 10
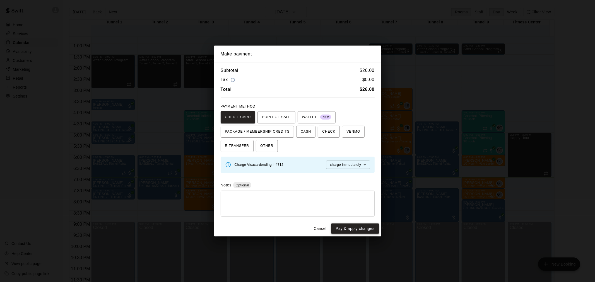
click at [341, 229] on button "Pay & apply changes" at bounding box center [355, 229] width 48 height 10
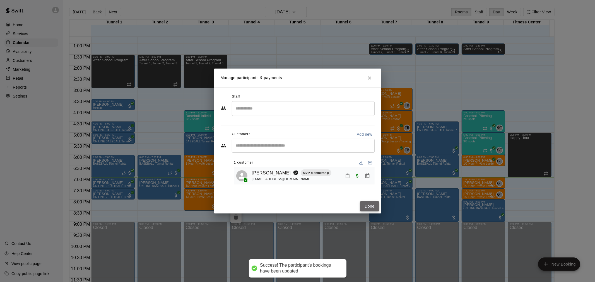
click at [371, 206] on button "Done" at bounding box center [369, 206] width 19 height 10
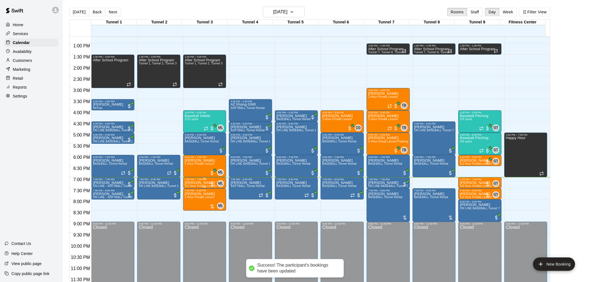
click at [201, 185] on span "1/2 Hour Private Lesson" at bounding box center [201, 186] width 32 height 3
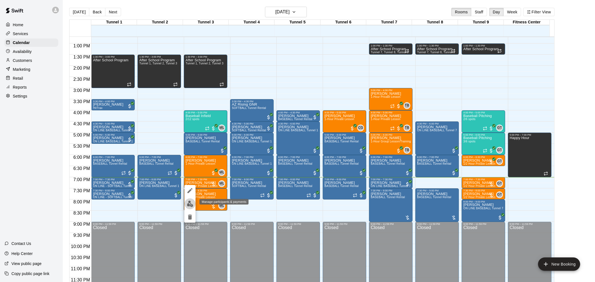
click at [188, 202] on img "edit" at bounding box center [190, 204] width 6 height 6
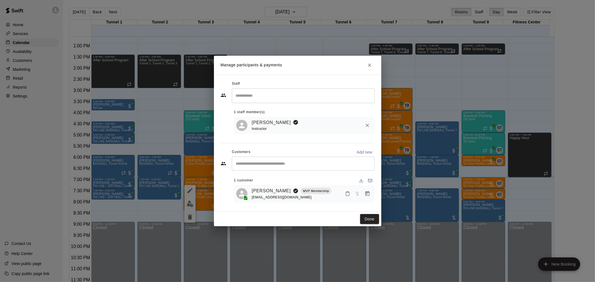
click at [366, 196] on icon "Manage bookings & payment" at bounding box center [367, 194] width 6 height 6
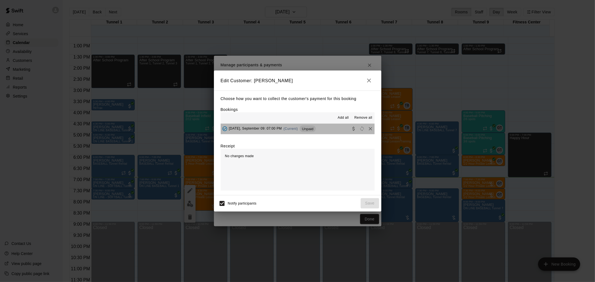
click at [315, 132] on div "Unpaid" at bounding box center [307, 128] width 16 height 7
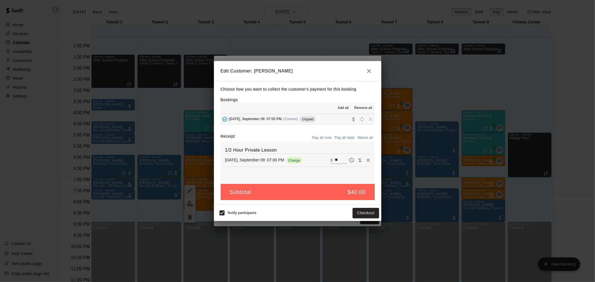
click at [366, 219] on div "Notify participants Checkout" at bounding box center [297, 213] width 163 height 12
click at [366, 214] on button "Checkout" at bounding box center [365, 213] width 26 height 10
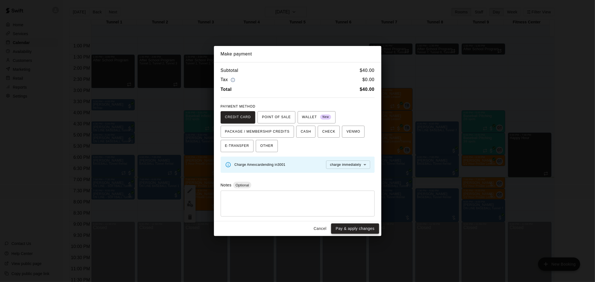
click at [344, 227] on button "Pay & apply changes" at bounding box center [355, 229] width 48 height 10
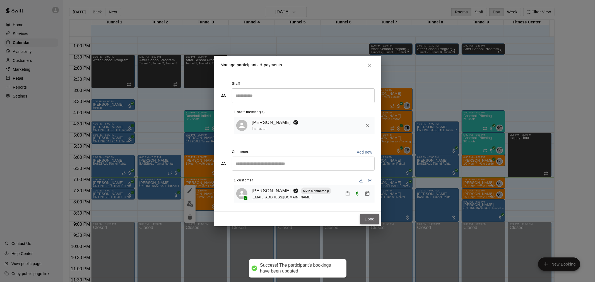
click at [363, 221] on button "Done" at bounding box center [369, 219] width 19 height 10
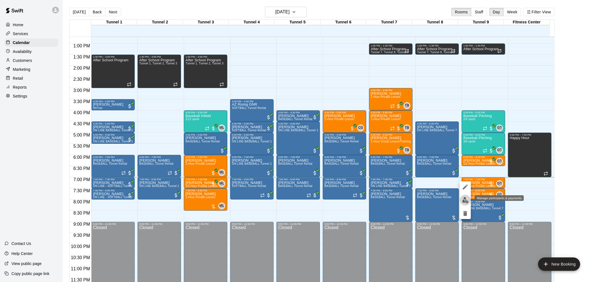
click at [466, 199] on img "edit" at bounding box center [465, 200] width 6 height 6
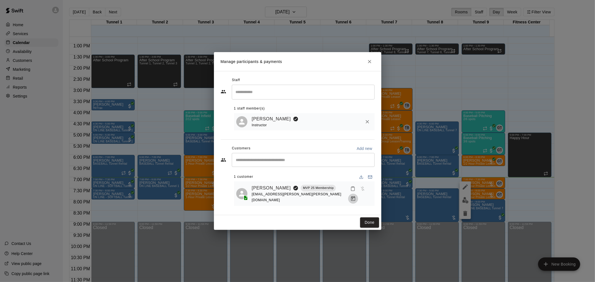
click at [355, 196] on icon "Manage bookings & payment" at bounding box center [353, 198] width 4 height 5
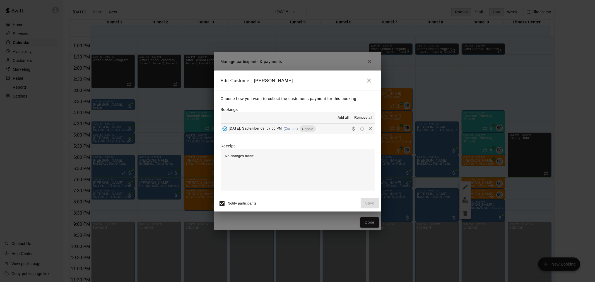
click at [323, 129] on button "Tuesday, September 09: 07:00 PM (Current) Unpaid" at bounding box center [298, 129] width 154 height 10
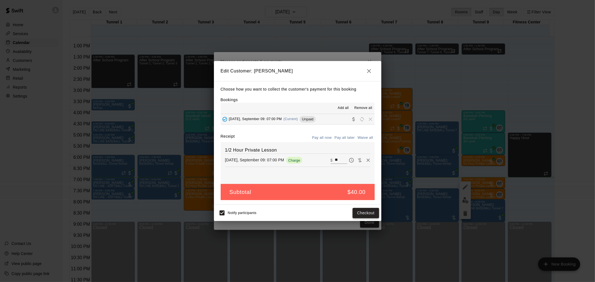
click at [368, 212] on button "Checkout" at bounding box center [365, 213] width 26 height 10
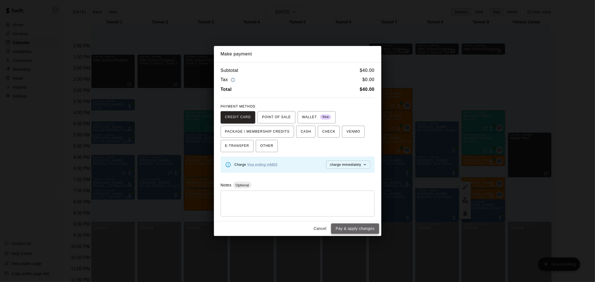
click at [359, 227] on button "Pay & apply changes" at bounding box center [355, 229] width 48 height 10
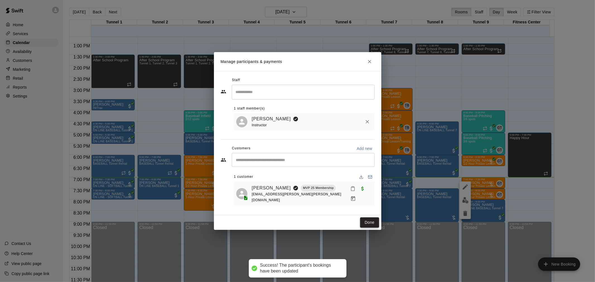
click at [362, 217] on button "Done" at bounding box center [369, 222] width 19 height 10
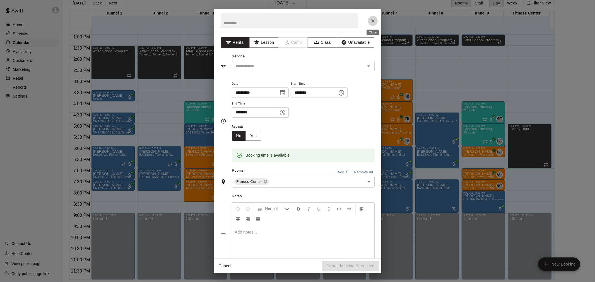
click at [372, 23] on icon "Close" at bounding box center [373, 21] width 6 height 6
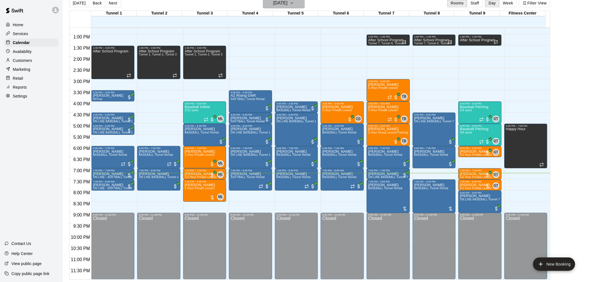
click at [287, 4] on h6 "[DATE]" at bounding box center [280, 3] width 14 height 8
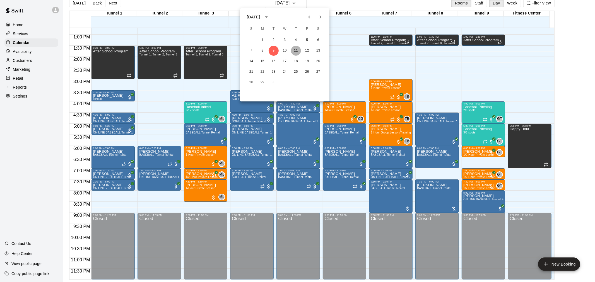
click at [297, 53] on button "11" at bounding box center [296, 51] width 10 height 10
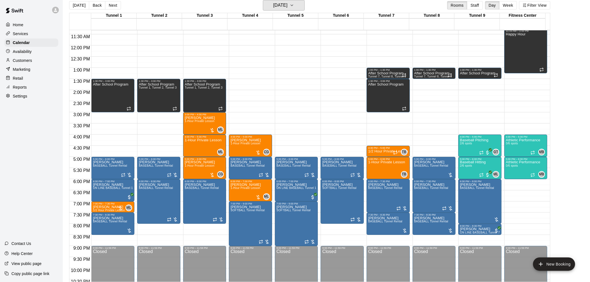
scroll to position [238, 0]
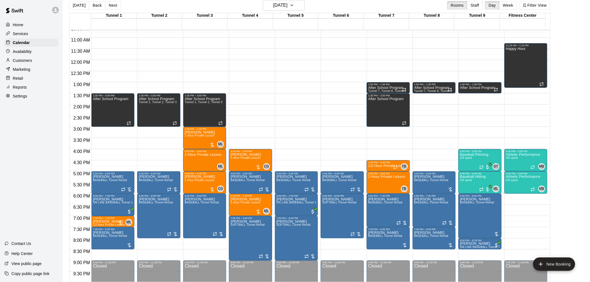
click at [79, 9] on button "[DATE]" at bounding box center [79, 5] width 20 height 8
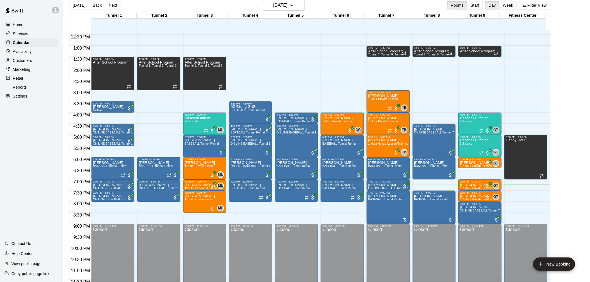
scroll to position [284, 0]
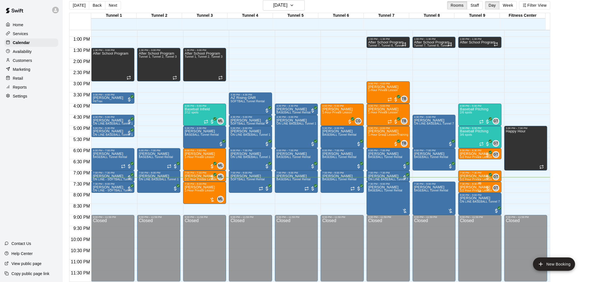
click at [486, 189] on div at bounding box center [488, 189] width 6 height 6
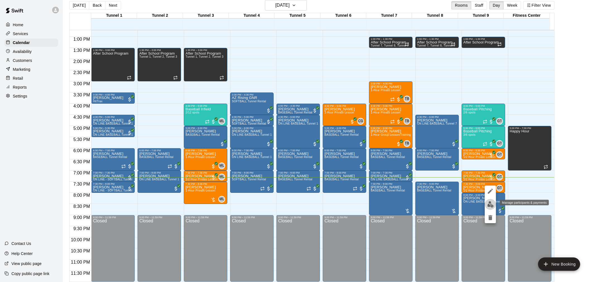
click at [490, 206] on img "edit" at bounding box center [490, 204] width 6 height 6
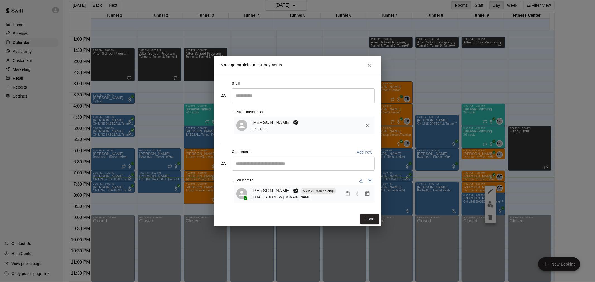
click at [369, 192] on icon "Manage bookings & payment" at bounding box center [367, 194] width 6 height 6
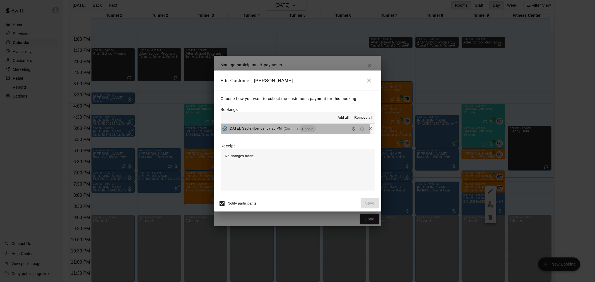
click at [283, 131] on div "[DATE], September 09: 07:30 PM (Current) Unpaid" at bounding box center [268, 129] width 95 height 8
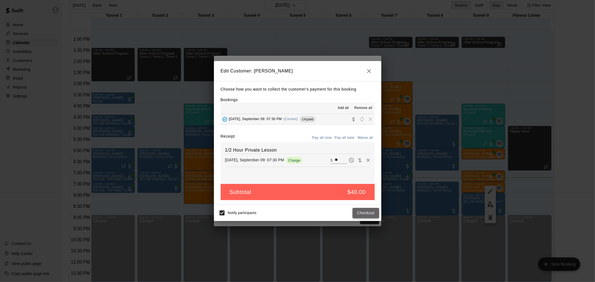
click at [376, 215] on button "Checkout" at bounding box center [365, 213] width 26 height 10
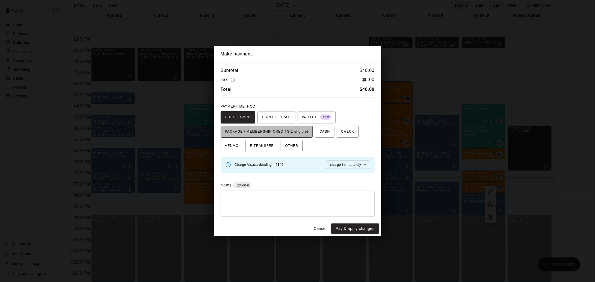
click at [302, 133] on span "PACKAGE / MEMBERSHIP CREDITS (1 eligible)" at bounding box center [266, 131] width 83 height 9
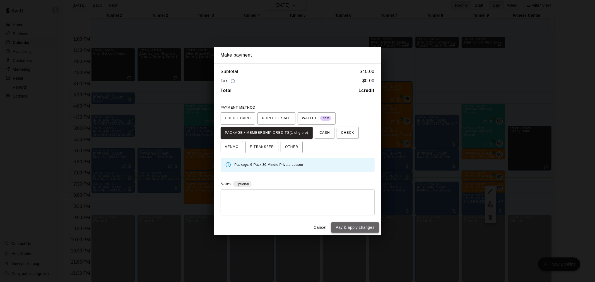
click at [370, 231] on button "Pay & apply changes" at bounding box center [355, 227] width 48 height 10
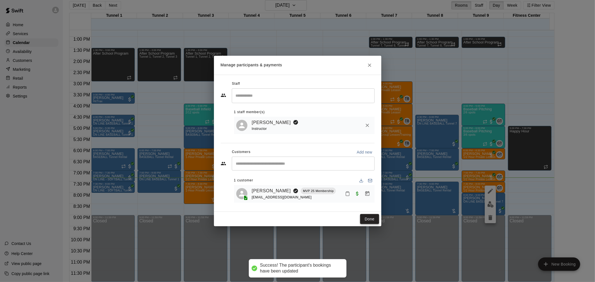
click at [364, 220] on button "Done" at bounding box center [369, 219] width 19 height 10
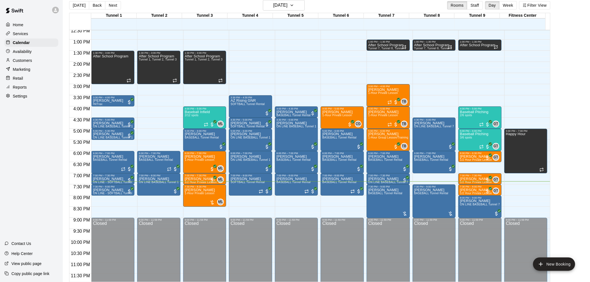
scroll to position [282, 0]
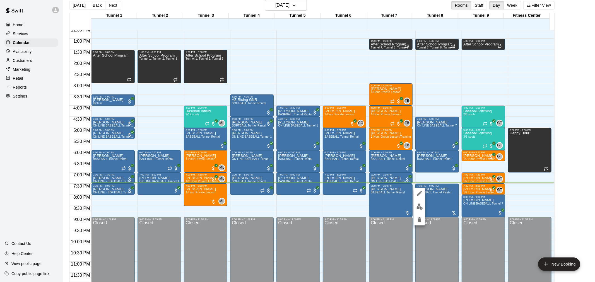
click at [419, 204] on img "edit" at bounding box center [419, 207] width 6 height 6
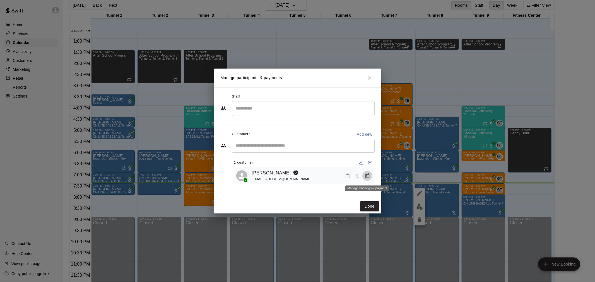
click at [370, 175] on icon "Manage bookings & payment" at bounding box center [367, 176] width 6 height 6
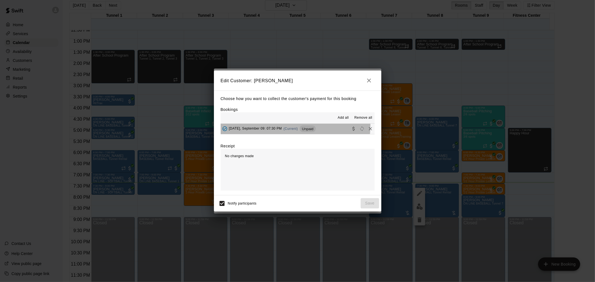
click at [282, 126] on div "[DATE], September 09: 07:30 PM (Current) Unpaid" at bounding box center [268, 129] width 95 height 8
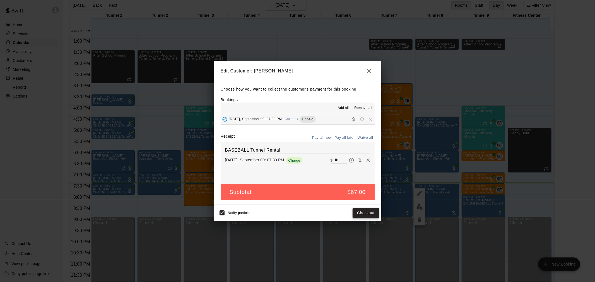
click at [358, 211] on button "Checkout" at bounding box center [365, 213] width 26 height 10
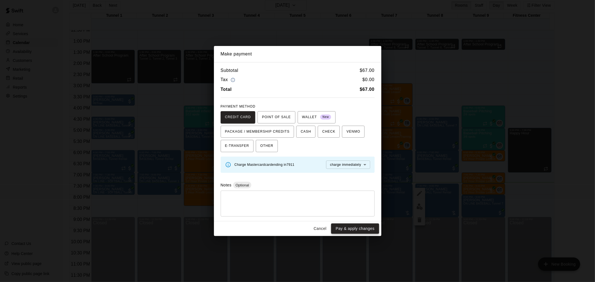
click at [367, 226] on button "Pay & apply changes" at bounding box center [355, 229] width 48 height 10
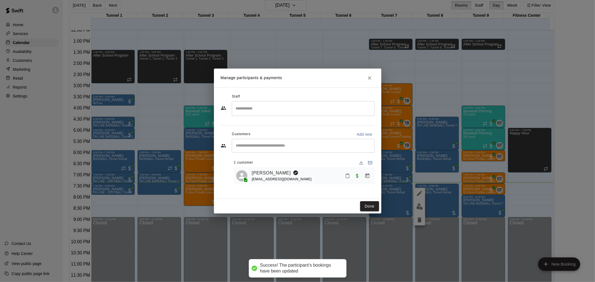
click at [362, 212] on div "Done" at bounding box center [297, 206] width 167 height 15
click at [365, 209] on button "Done" at bounding box center [369, 206] width 19 height 10
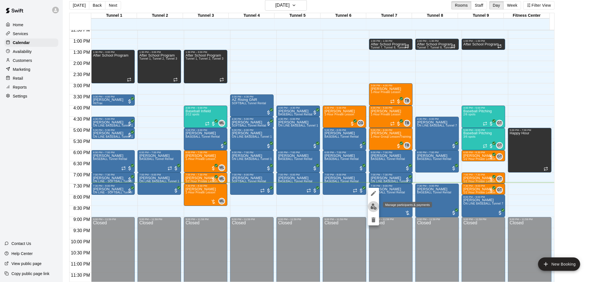
click at [373, 207] on img "edit" at bounding box center [373, 207] width 6 height 6
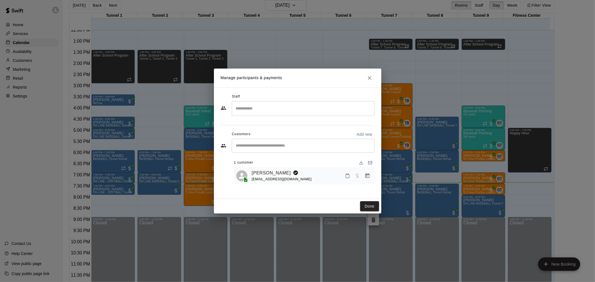
click at [367, 179] on icon "Manage bookings & payment" at bounding box center [367, 176] width 6 height 6
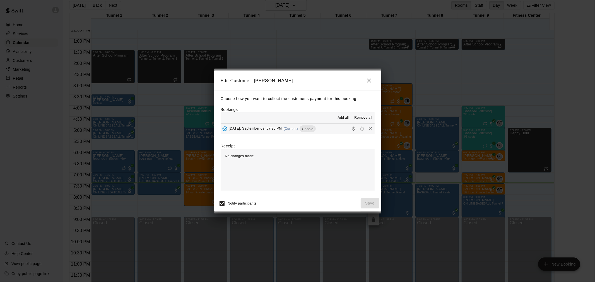
click at [338, 130] on button "[DATE], September 09: 07:30 PM (Current) Unpaid" at bounding box center [298, 129] width 154 height 10
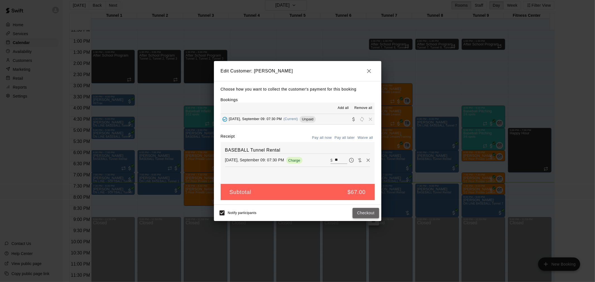
click at [377, 214] on button "Checkout" at bounding box center [365, 213] width 26 height 10
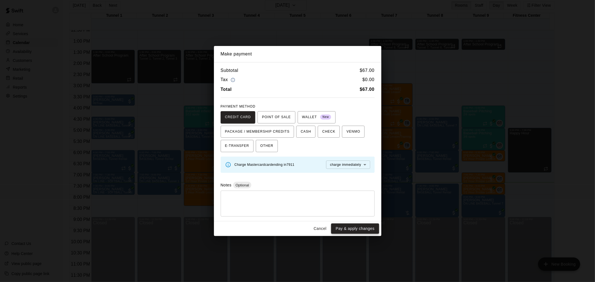
click at [358, 232] on button "Pay & apply changes" at bounding box center [355, 229] width 48 height 10
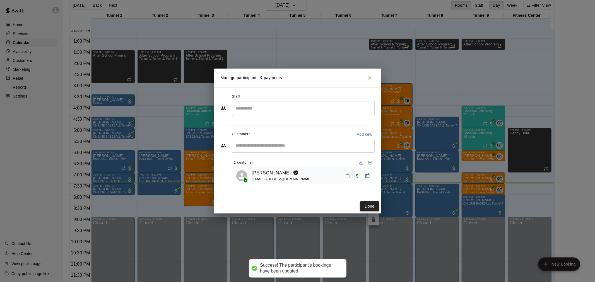
click at [362, 205] on button "Done" at bounding box center [369, 206] width 19 height 10
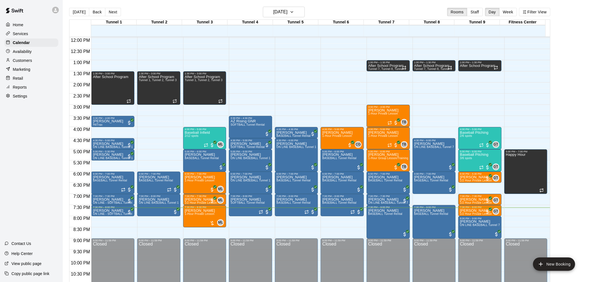
scroll to position [284, 0]
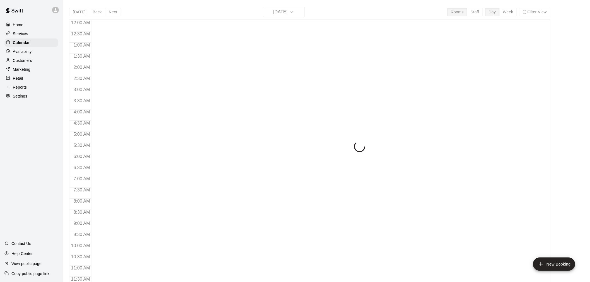
scroll to position [267, 0]
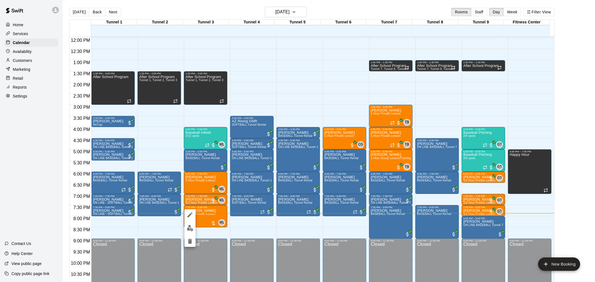
click at [191, 226] on img "edit" at bounding box center [190, 228] width 6 height 6
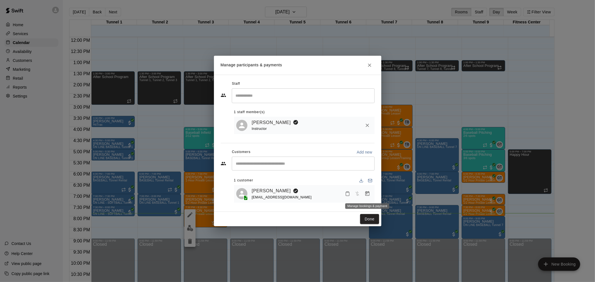
click at [366, 198] on button "Manage bookings & payment" at bounding box center [367, 194] width 10 height 10
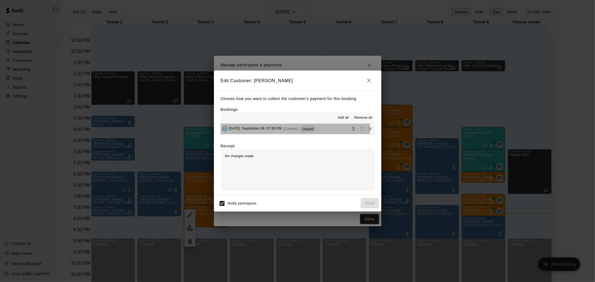
click at [291, 130] on span "(Current)" at bounding box center [290, 129] width 14 height 4
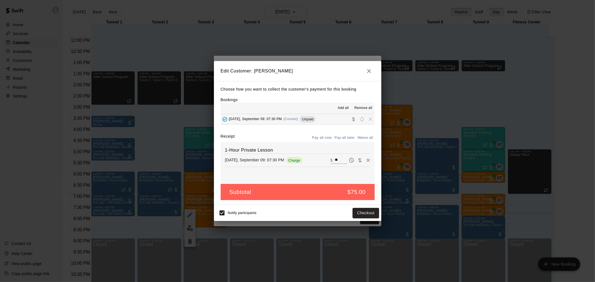
click at [364, 203] on div "Choose how you want to collect the customer's payment for this booking Bookings…" at bounding box center [297, 143] width 167 height 124
click at [364, 210] on button "Checkout" at bounding box center [365, 213] width 26 height 10
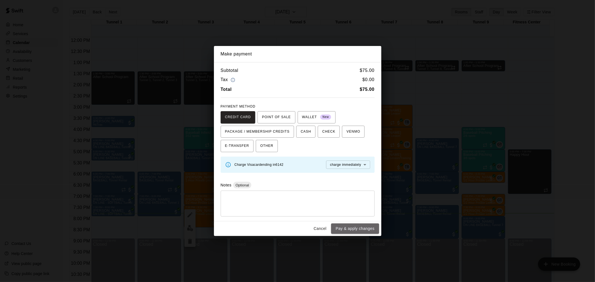
click at [352, 230] on button "Pay & apply changes" at bounding box center [355, 229] width 48 height 10
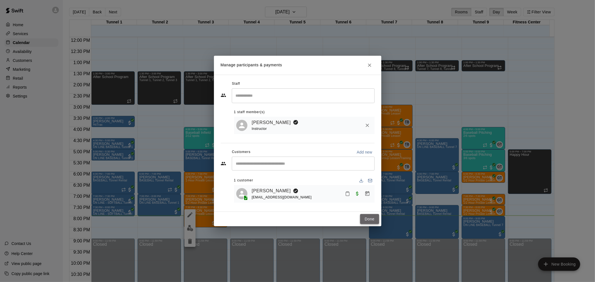
click at [377, 216] on button "Done" at bounding box center [369, 219] width 19 height 10
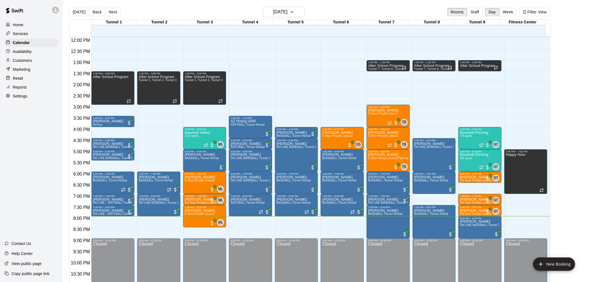
scroll to position [284, 0]
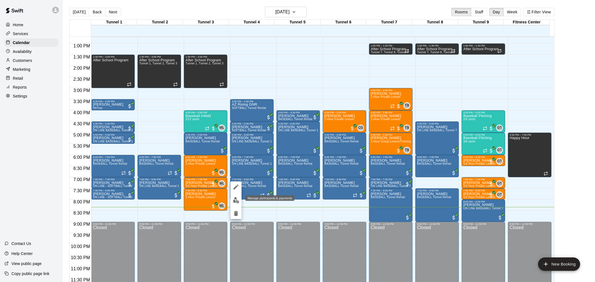
click at [236, 201] on img "edit" at bounding box center [236, 200] width 6 height 6
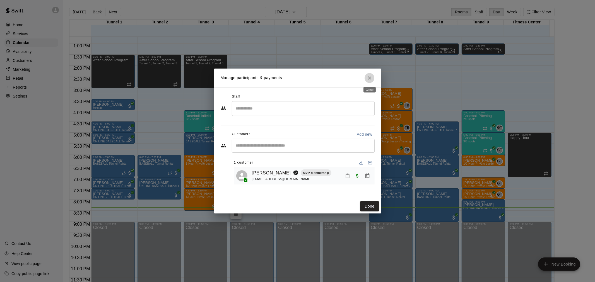
click at [374, 78] on button "Close" at bounding box center [369, 78] width 10 height 10
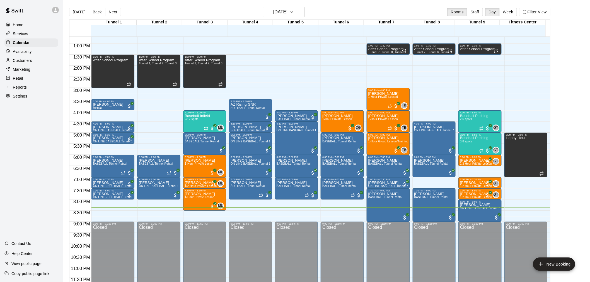
click at [32, 63] on p "Customers" at bounding box center [22, 61] width 19 height 6
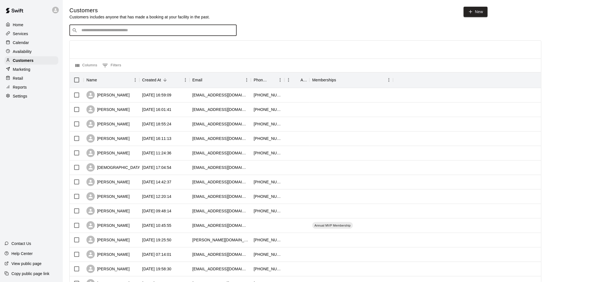
click at [118, 33] on input "Search customers by name or email" at bounding box center [157, 31] width 154 height 6
type input "**********"
click at [132, 52] on div "[PERSON_NAME] MVP Membership [EMAIL_ADDRESS][DOMAIN_NAME]" at bounding box center [118, 46] width 66 height 12
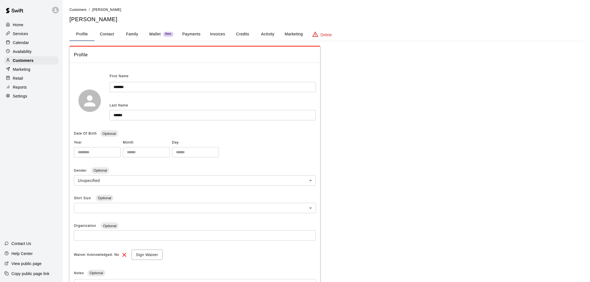
scroll to position [18, 0]
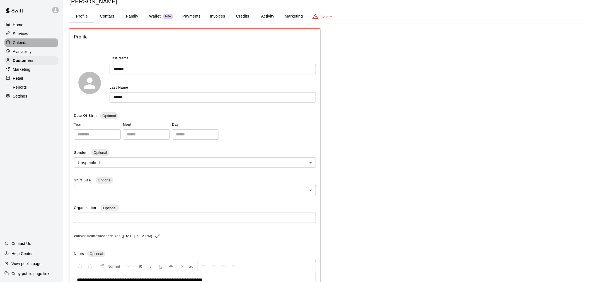
click at [45, 45] on div "Calendar" at bounding box center [31, 42] width 54 height 8
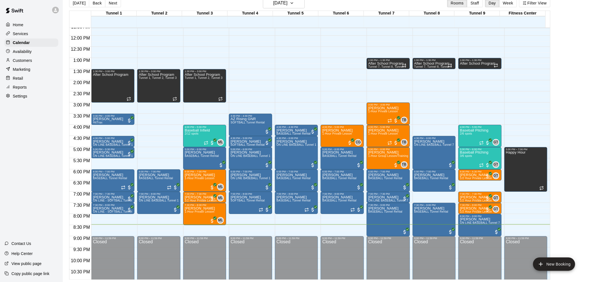
scroll to position [284, 0]
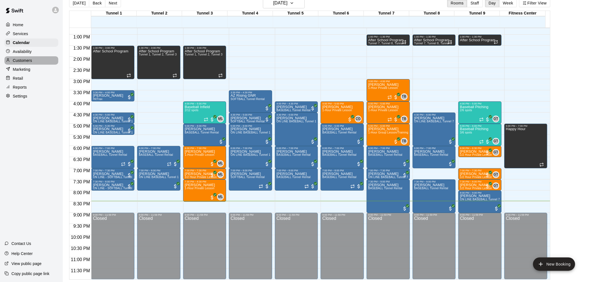
click at [18, 63] on p "Customers" at bounding box center [22, 61] width 19 height 6
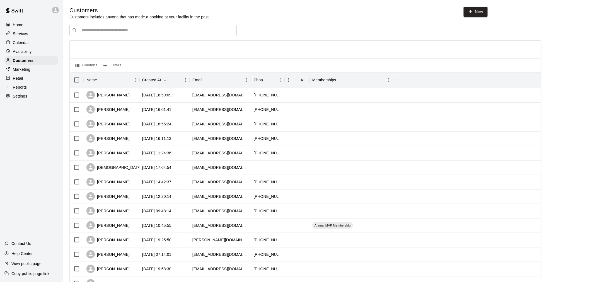
click at [120, 31] on input "Search customers by name or email" at bounding box center [157, 31] width 154 height 6
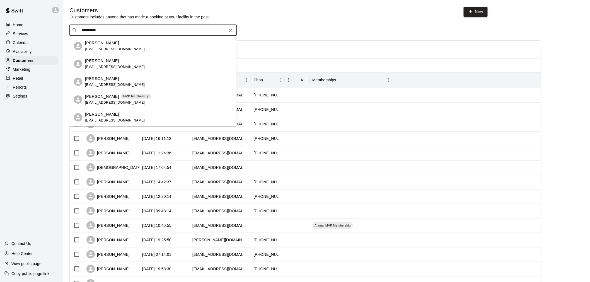
type input "**********"
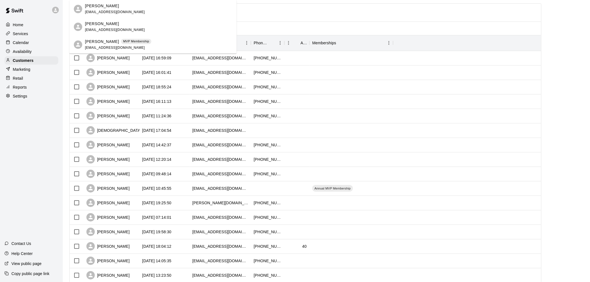
scroll to position [62, 0]
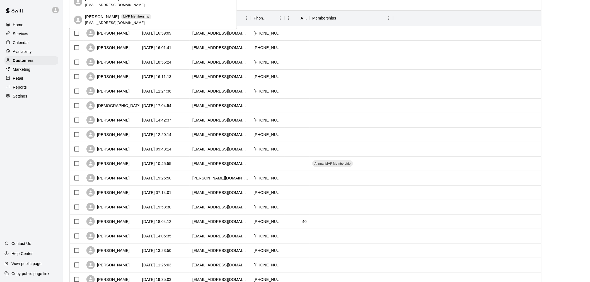
click at [134, 21] on div "[PERSON_NAME] MVP Membership [EMAIL_ADDRESS][DOMAIN_NAME]" at bounding box center [118, 20] width 66 height 12
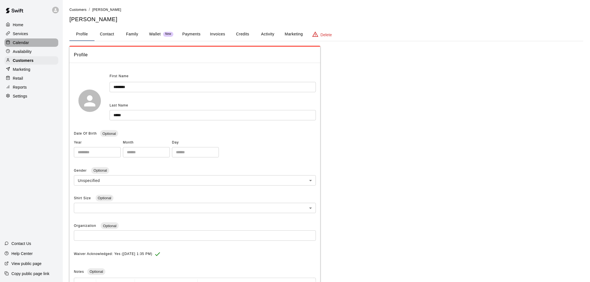
click at [25, 47] on div "Calendar" at bounding box center [31, 42] width 54 height 8
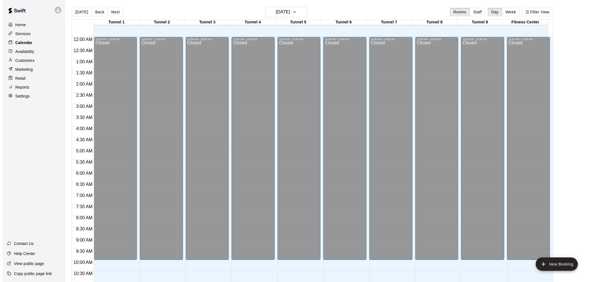
scroll to position [267, 0]
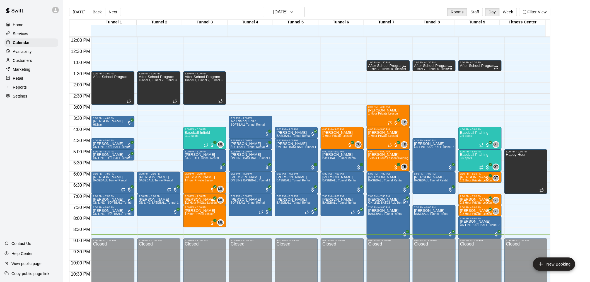
click at [33, 62] on div "Customers" at bounding box center [31, 60] width 54 height 8
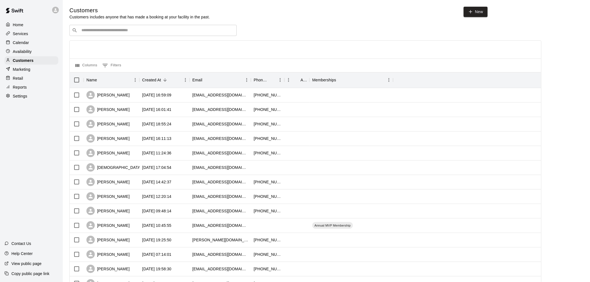
click at [96, 30] on input "Search customers by name or email" at bounding box center [157, 31] width 154 height 6
type input "*****"
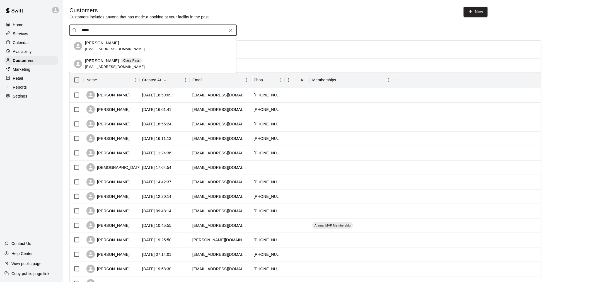
click at [108, 57] on div "[PERSON_NAME] Class Pass [EMAIL_ADDRESS][DOMAIN_NAME]" at bounding box center [152, 64] width 167 height 18
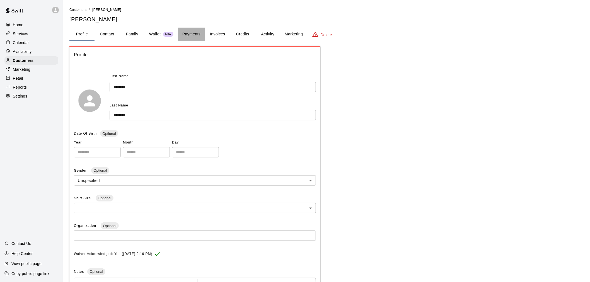
click at [181, 32] on button "Payments" at bounding box center [191, 34] width 27 height 13
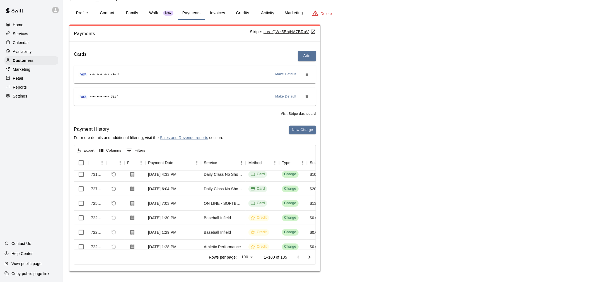
scroll to position [248, 0]
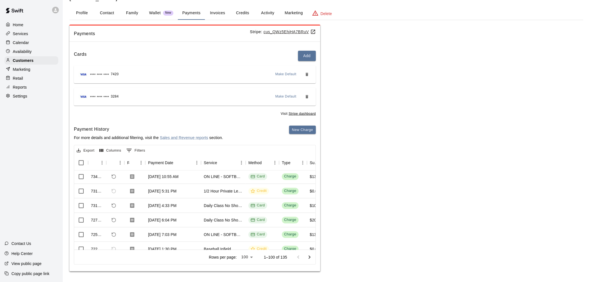
click at [34, 41] on div "Calendar" at bounding box center [31, 42] width 54 height 8
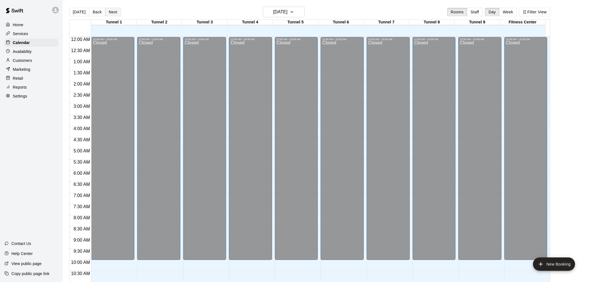
scroll to position [267, 0]
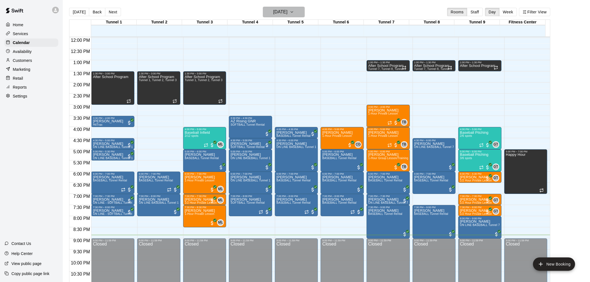
click at [287, 10] on h6 "[DATE]" at bounding box center [280, 12] width 14 height 8
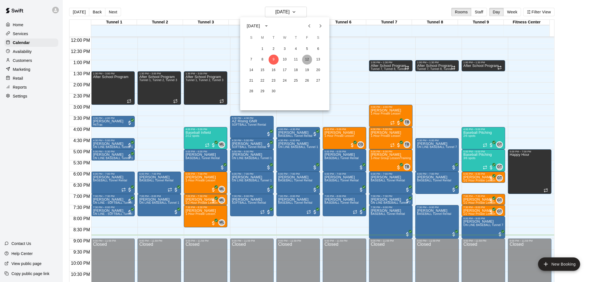
click at [305, 56] on button "12" at bounding box center [307, 60] width 10 height 10
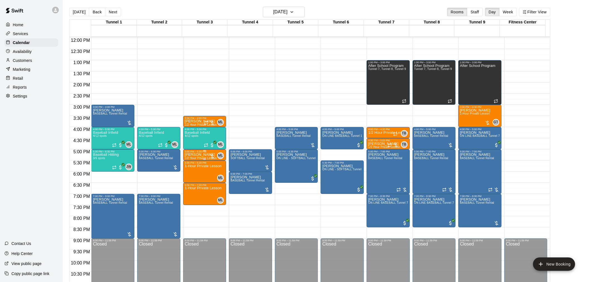
click at [195, 155] on p "[PERSON_NAME]" at bounding box center [201, 155] width 32 height 0
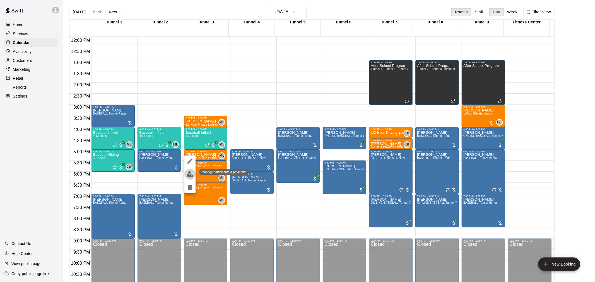
click at [193, 172] on img "edit" at bounding box center [190, 174] width 6 height 6
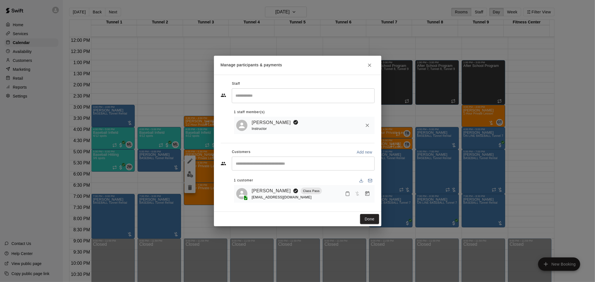
click at [369, 191] on button "Manage bookings & payment" at bounding box center [367, 194] width 10 height 10
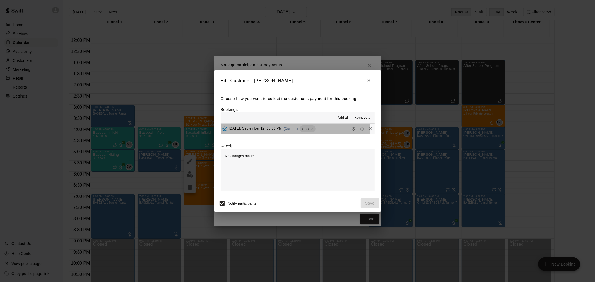
click at [287, 127] on div "[DATE], September 12: 05:00 PM (Current) Unpaid" at bounding box center [268, 129] width 95 height 8
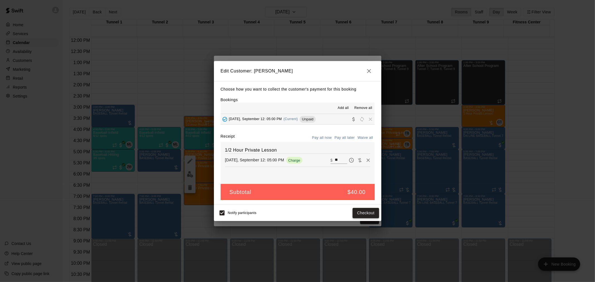
click at [364, 210] on button "Checkout" at bounding box center [365, 213] width 26 height 10
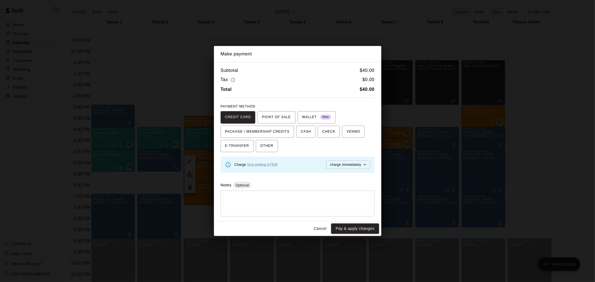
click at [315, 228] on button "Cancel" at bounding box center [320, 229] width 18 height 10
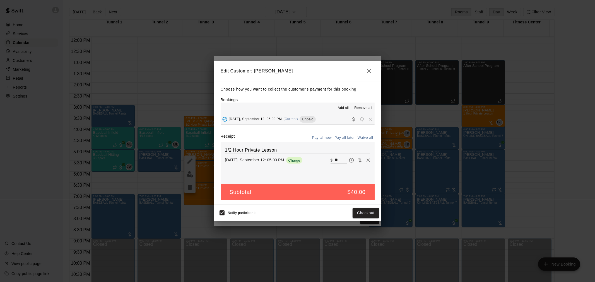
click at [371, 72] on icon "button" at bounding box center [369, 71] width 7 height 7
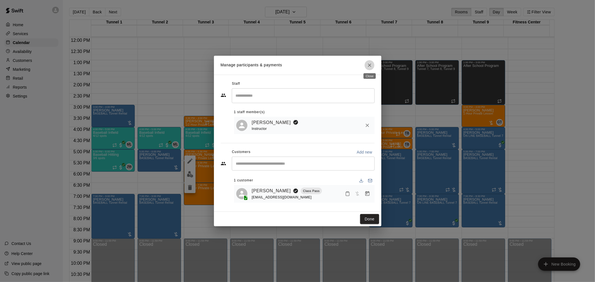
click at [366, 66] on button "Close" at bounding box center [369, 65] width 10 height 10
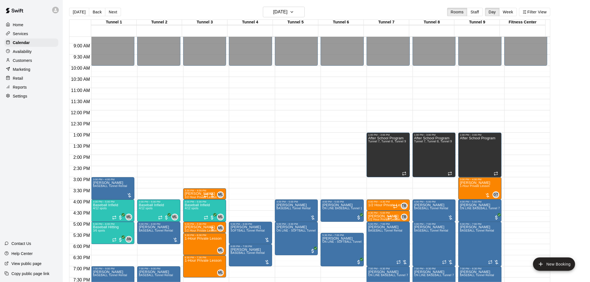
scroll to position [205, 0]
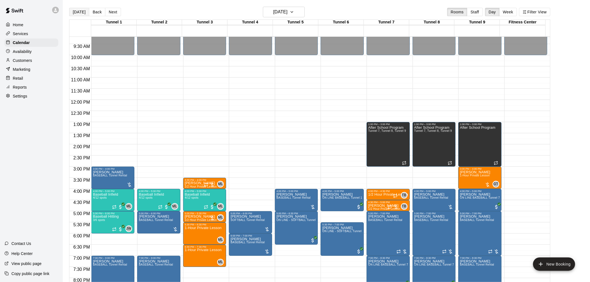
click at [82, 11] on button "[DATE]" at bounding box center [79, 12] width 20 height 8
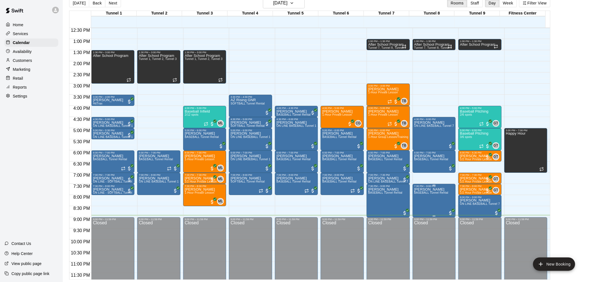
scroll to position [284, 0]
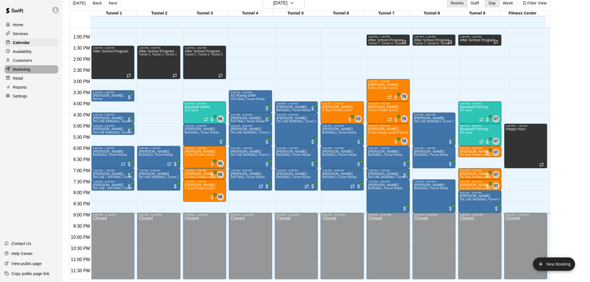
click at [28, 72] on p "Marketing" at bounding box center [22, 70] width 18 height 6
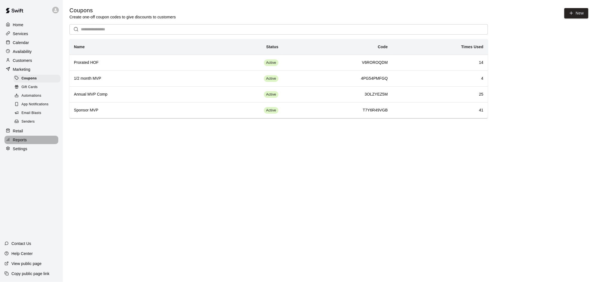
click at [36, 144] on div "Reports" at bounding box center [31, 140] width 54 height 8
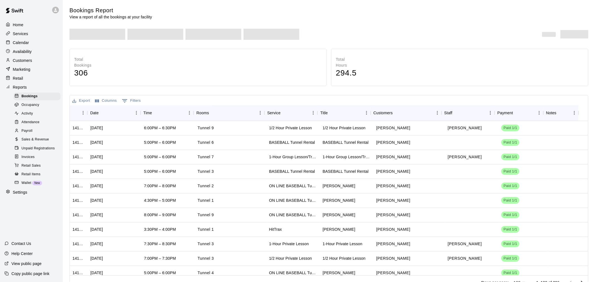
click at [42, 151] on span "Unpaid Registrations" at bounding box center [37, 149] width 33 height 6
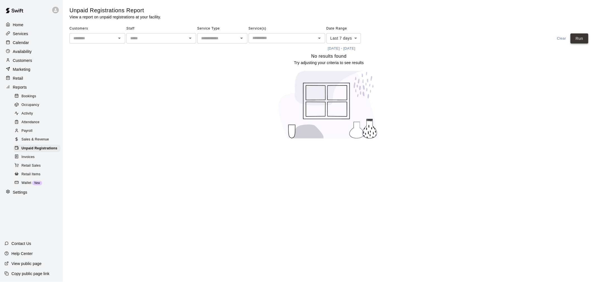
click at [572, 35] on button "Run" at bounding box center [579, 38] width 18 height 10
click at [582, 34] on button "Run" at bounding box center [579, 38] width 18 height 10
click at [579, 36] on button "Run" at bounding box center [579, 38] width 18 height 10
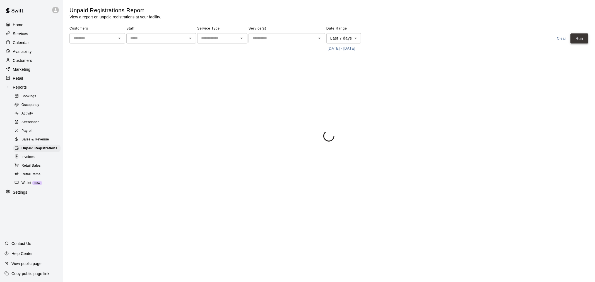
click at [579, 36] on button "Run" at bounding box center [579, 38] width 18 height 10
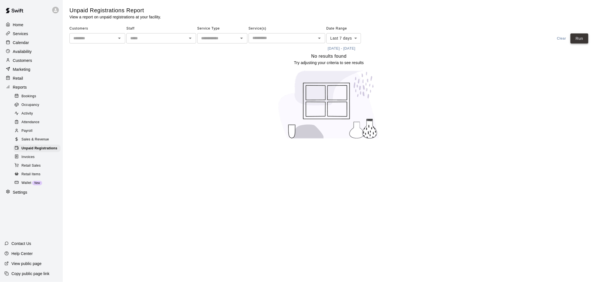
click at [579, 36] on button "Run" at bounding box center [579, 38] width 18 height 10
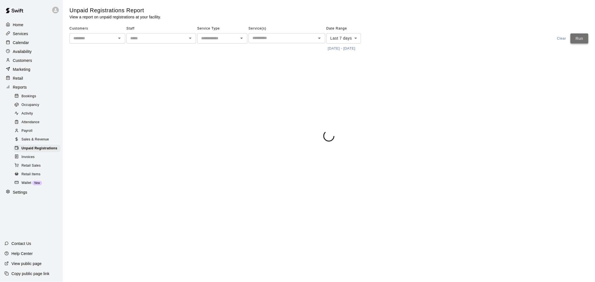
click at [579, 36] on button "Run" at bounding box center [579, 38] width 18 height 10
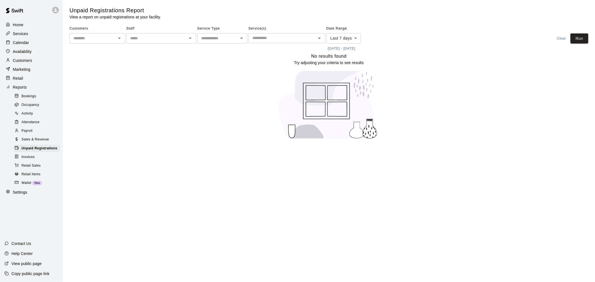
click at [16, 41] on p "Calendar" at bounding box center [21, 43] width 16 height 6
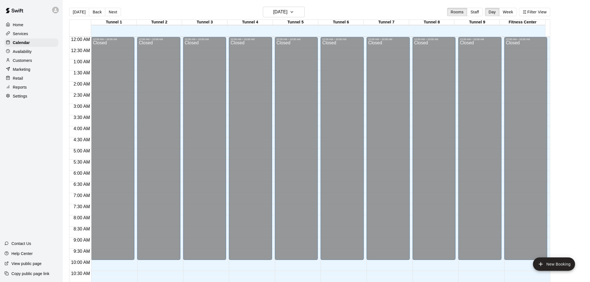
scroll to position [267, 0]
